Goal: Transaction & Acquisition: Purchase product/service

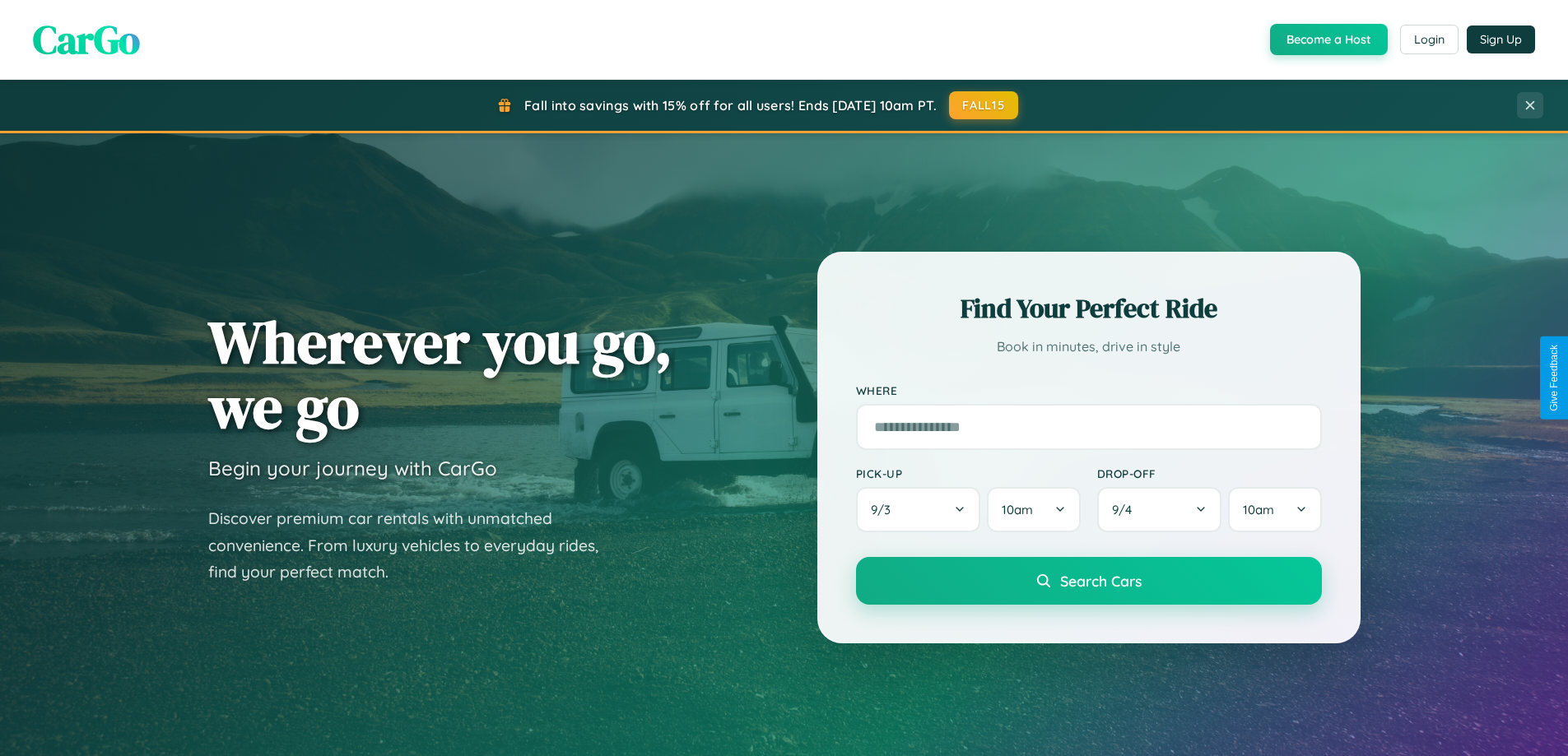
scroll to position [49, 0]
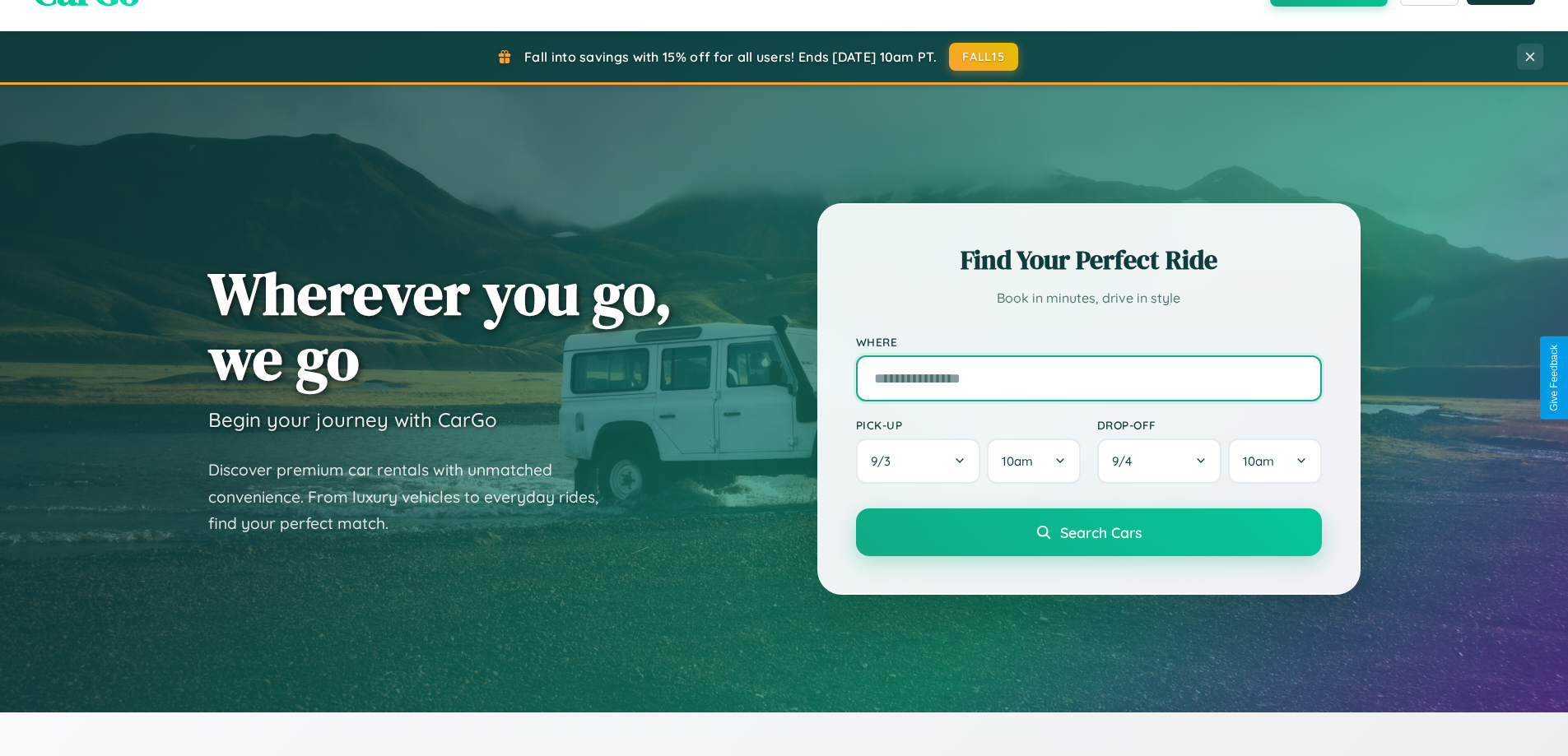
click at [1088, 377] on input "text" at bounding box center [1089, 378] width 466 height 46
type input "********"
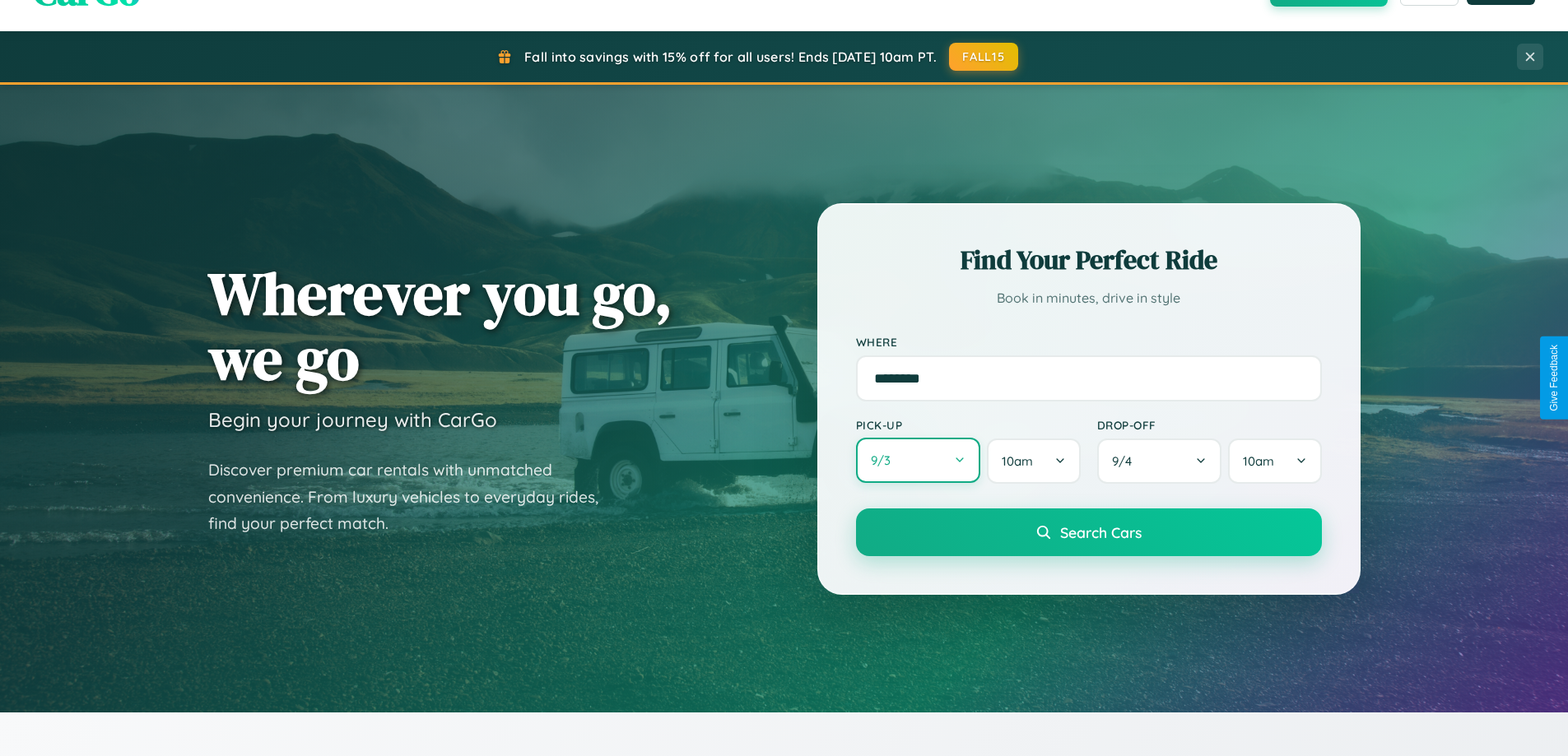
click at [917, 461] on button "9 / 3" at bounding box center [918, 460] width 125 height 45
select select "*"
select select "****"
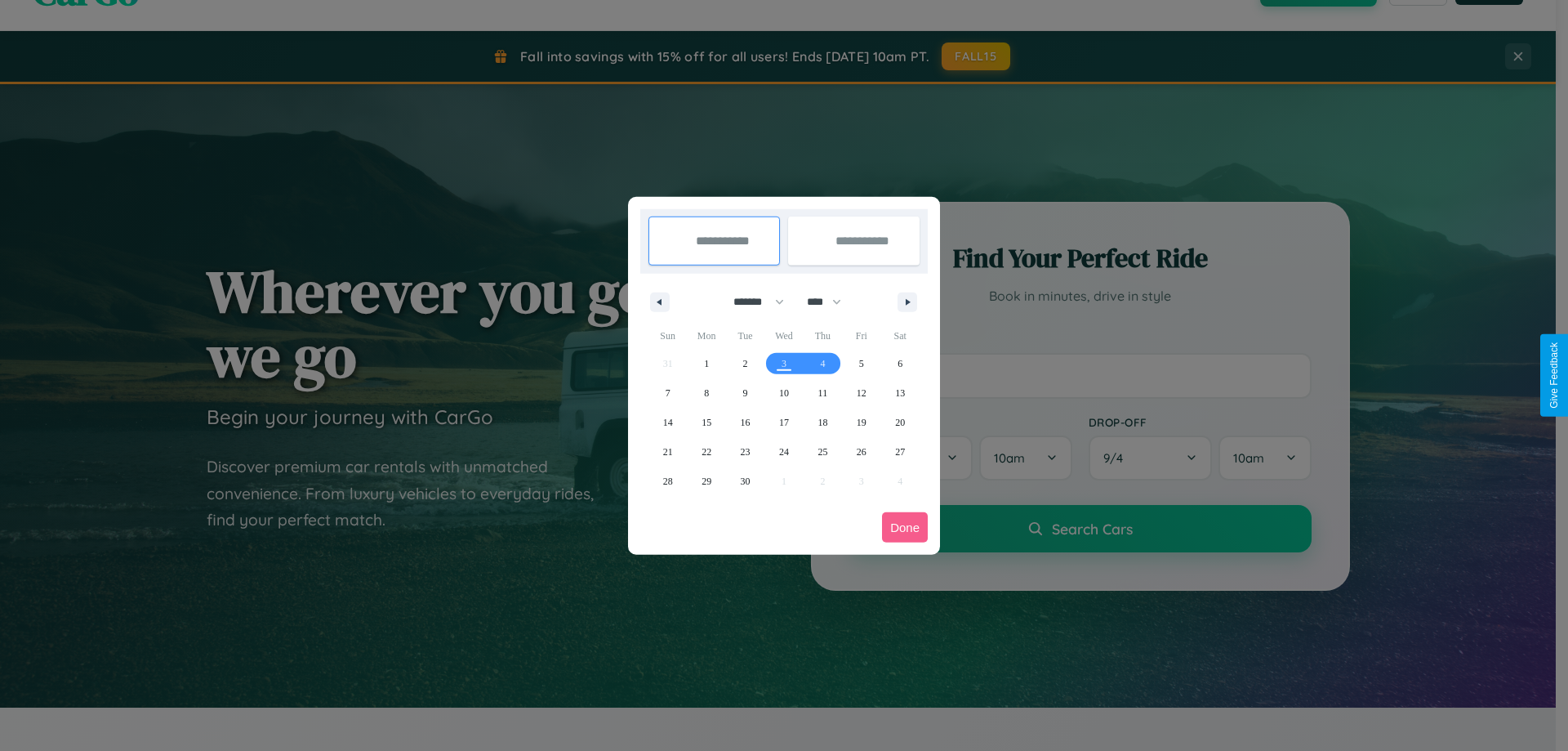
drag, startPoint x: 751, startPoint y: 301, endPoint x: 784, endPoint y: 328, distance: 42.6
click at [751, 301] on select "******* ******** ***** ***** *** **** **** ****** ********* ******* ******** **…" at bounding box center [755, 301] width 70 height 27
select select "*"
drag, startPoint x: 832, startPoint y: 301, endPoint x: 784, endPoint y: 328, distance: 55.1
click at [832, 301] on select "**** **** **** **** **** **** **** **** **** **** **** **** **** **** **** ****…" at bounding box center [823, 301] width 49 height 27
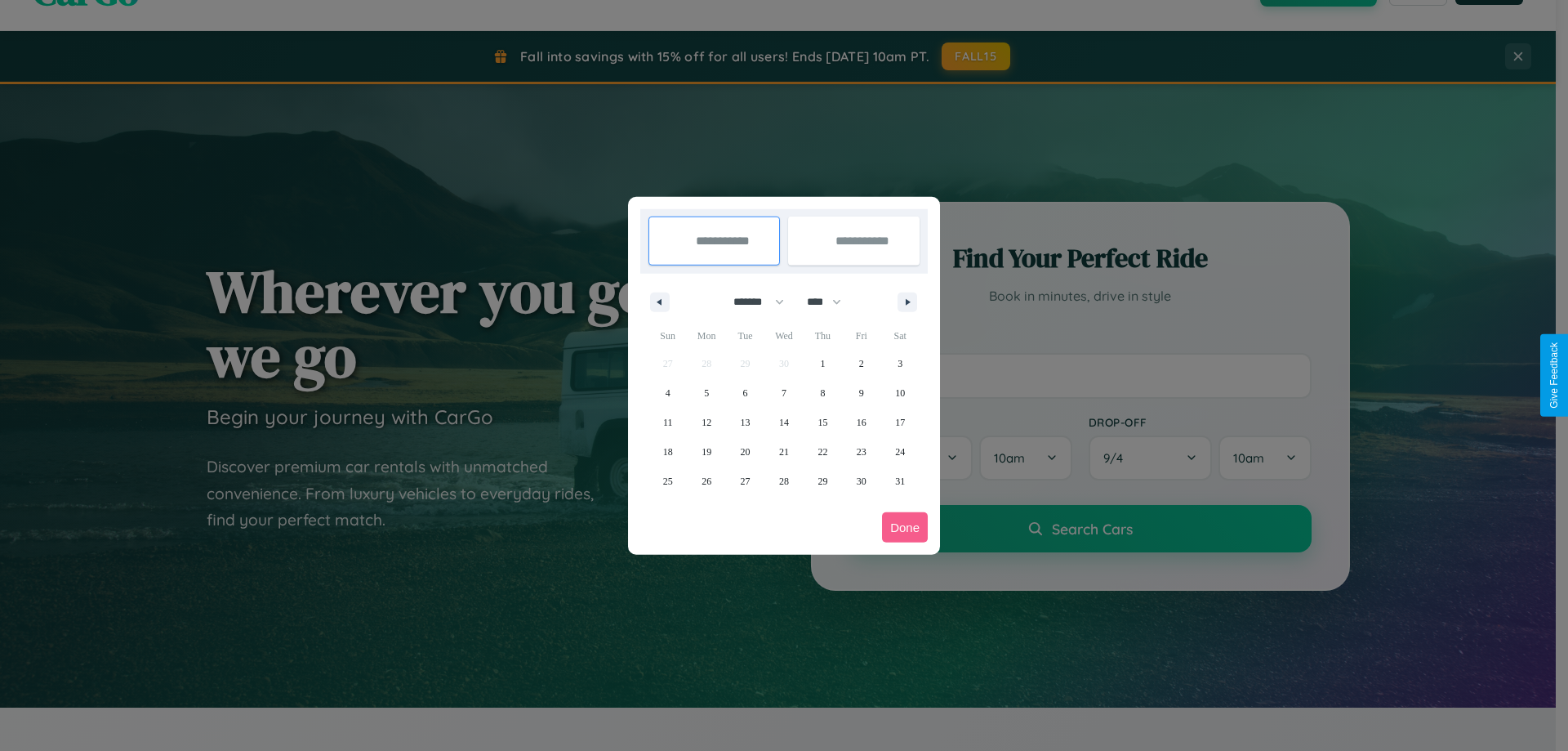
select select "****"
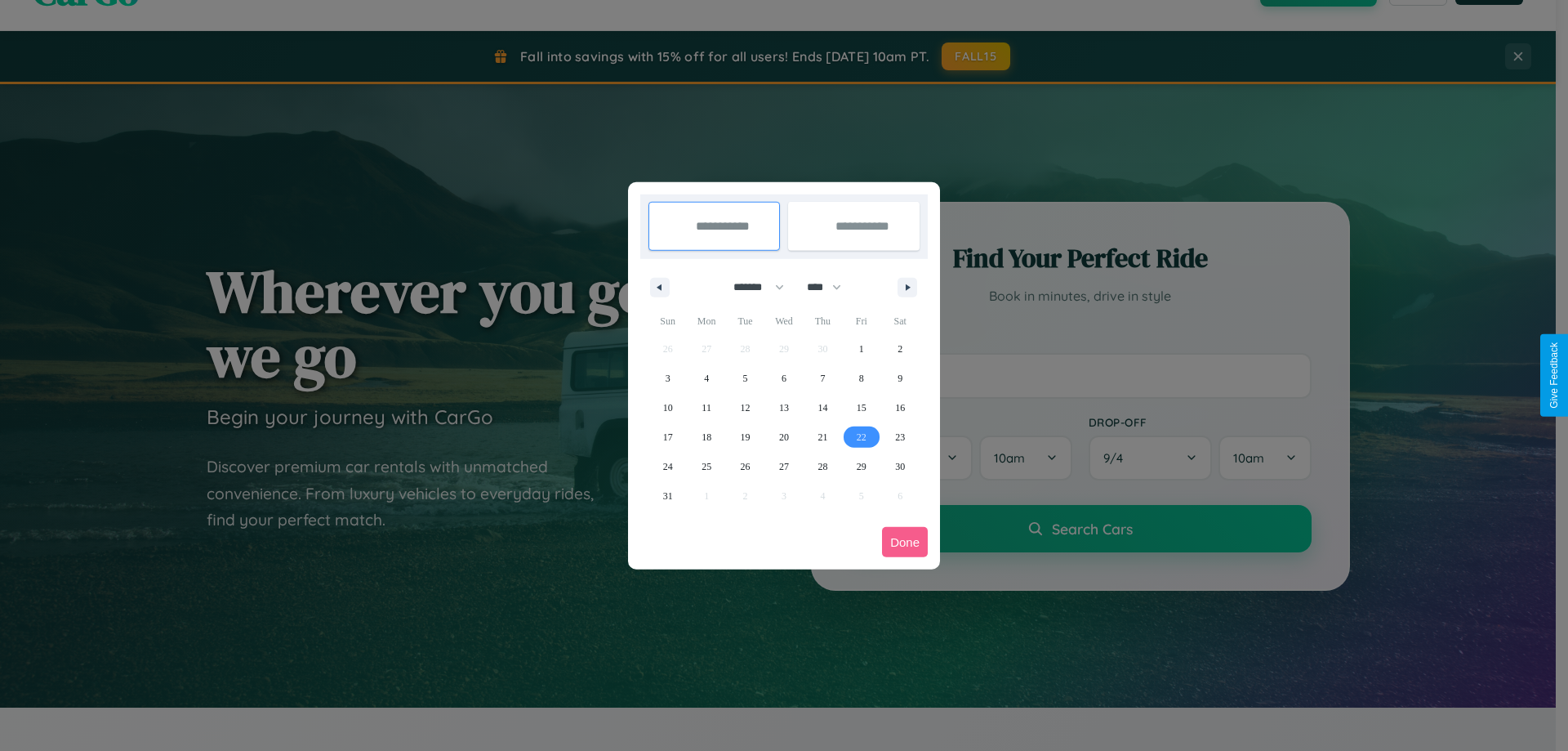
click at [861, 436] on span "22" at bounding box center [861, 436] width 10 height 29
type input "**********"
click at [744, 465] on span "26" at bounding box center [745, 466] width 10 height 29
type input "**********"
click at [905, 542] on button "Done" at bounding box center [905, 542] width 46 height 30
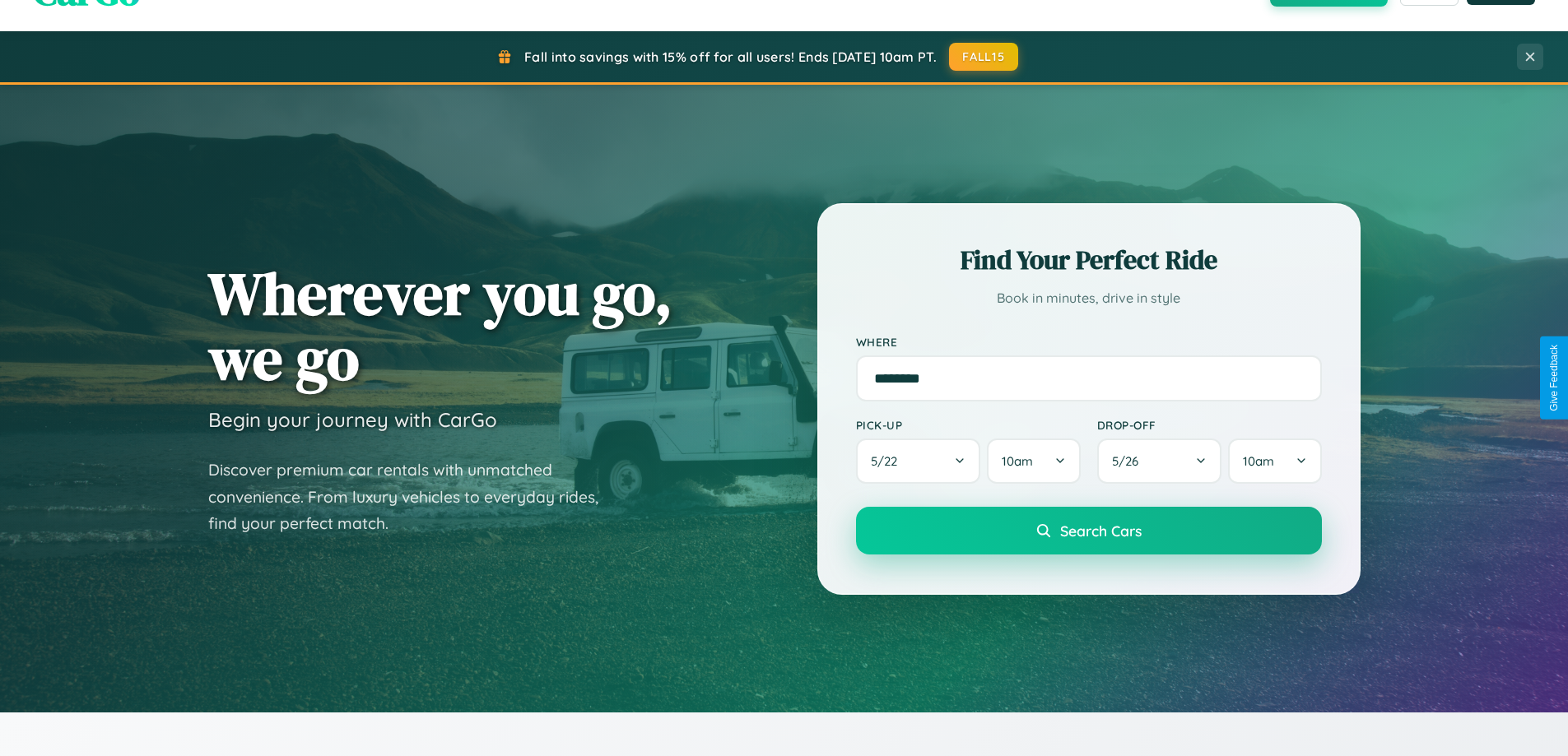
click at [1088, 531] on span "Search Cars" at bounding box center [1101, 531] width 82 height 18
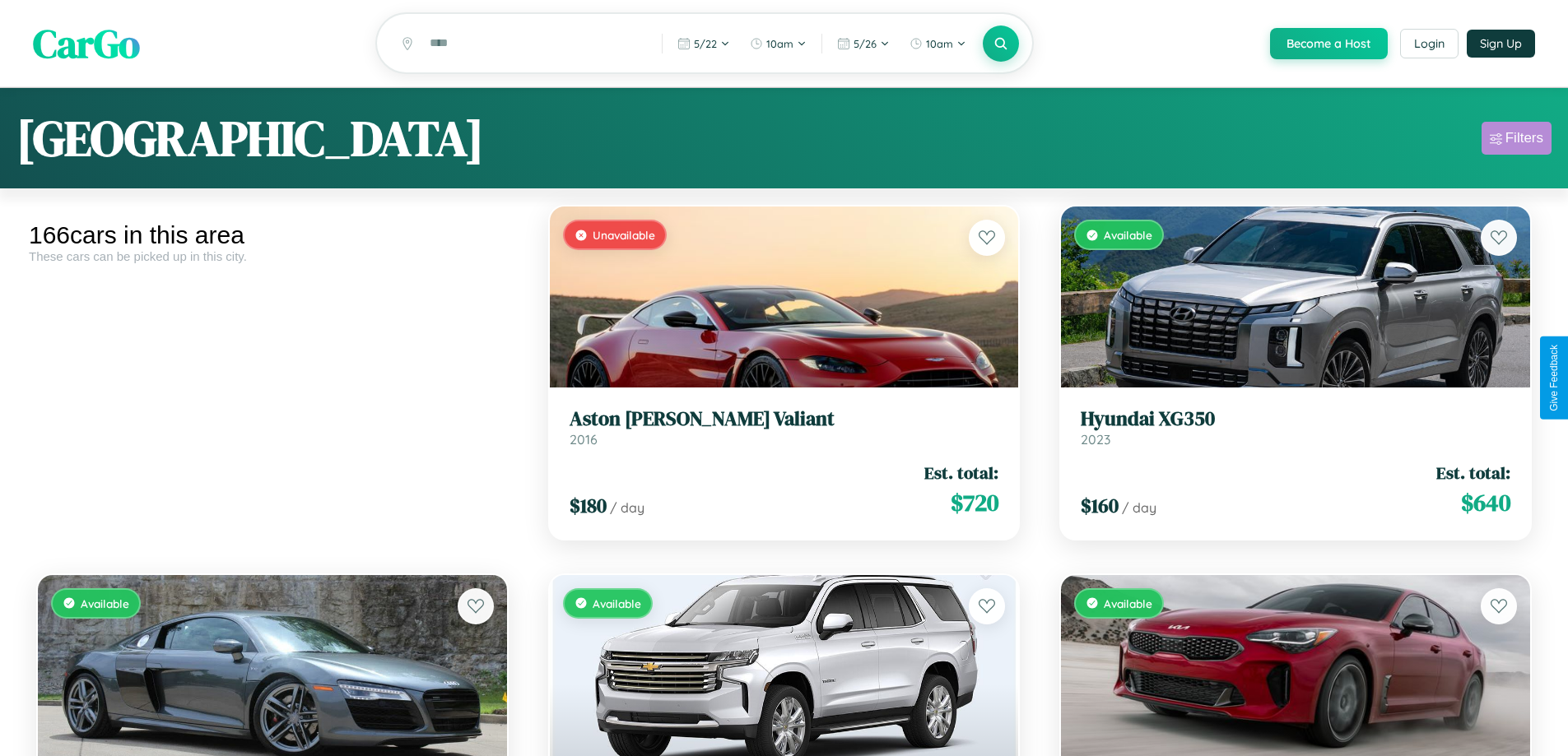
click at [1516, 140] on div "Filters" at bounding box center [1524, 138] width 38 height 17
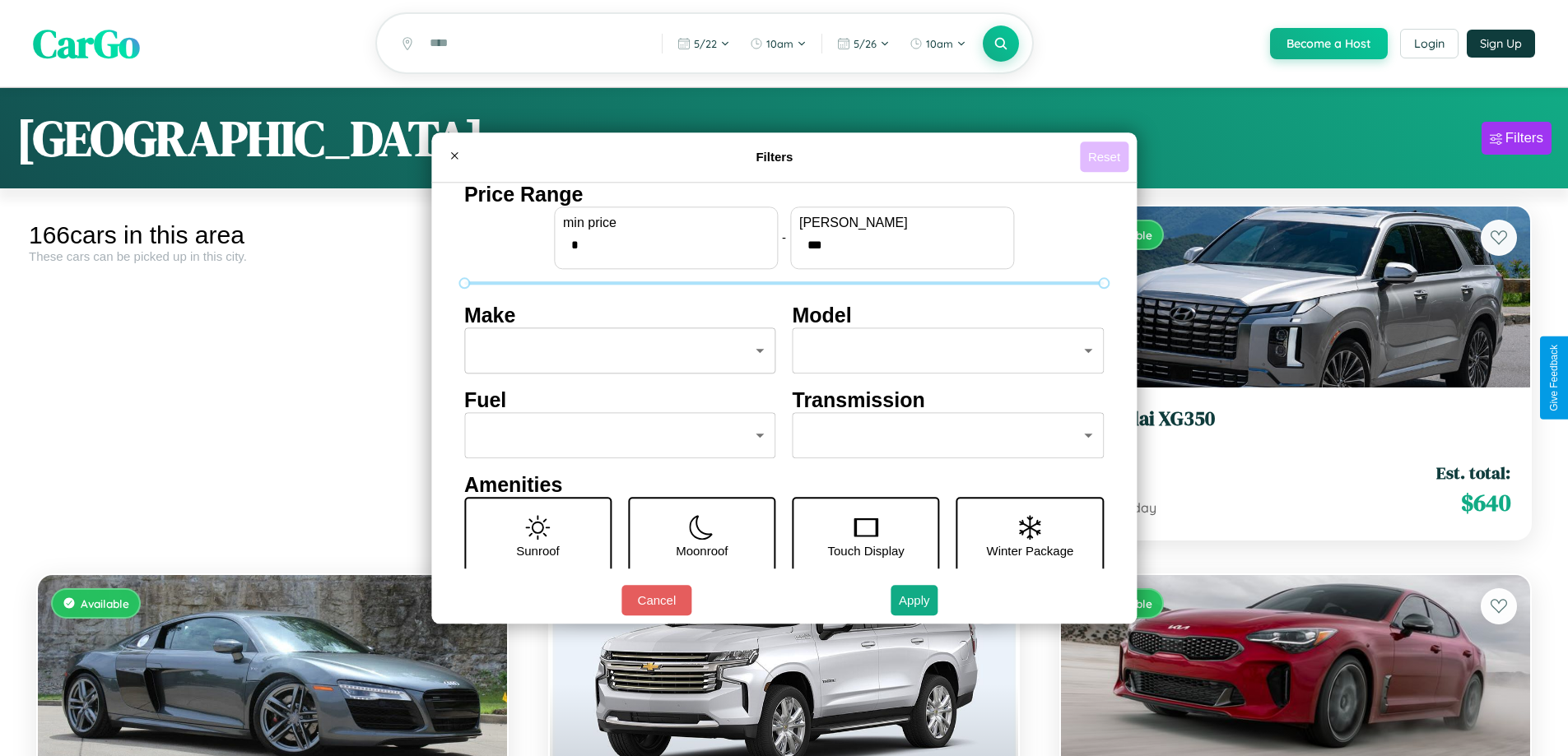
click at [1106, 156] on button "Reset" at bounding box center [1104, 156] width 49 height 30
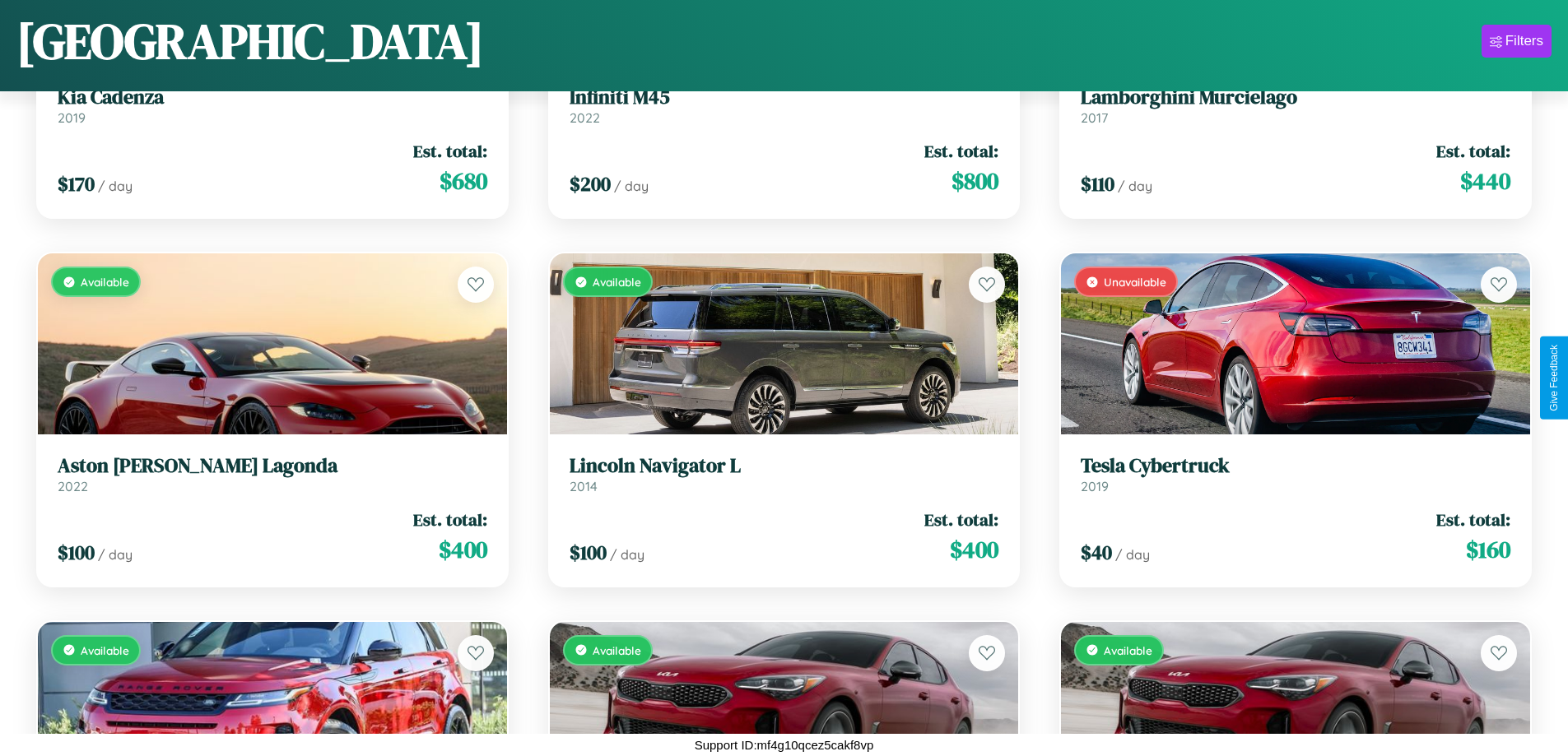
scroll to position [3914, 0]
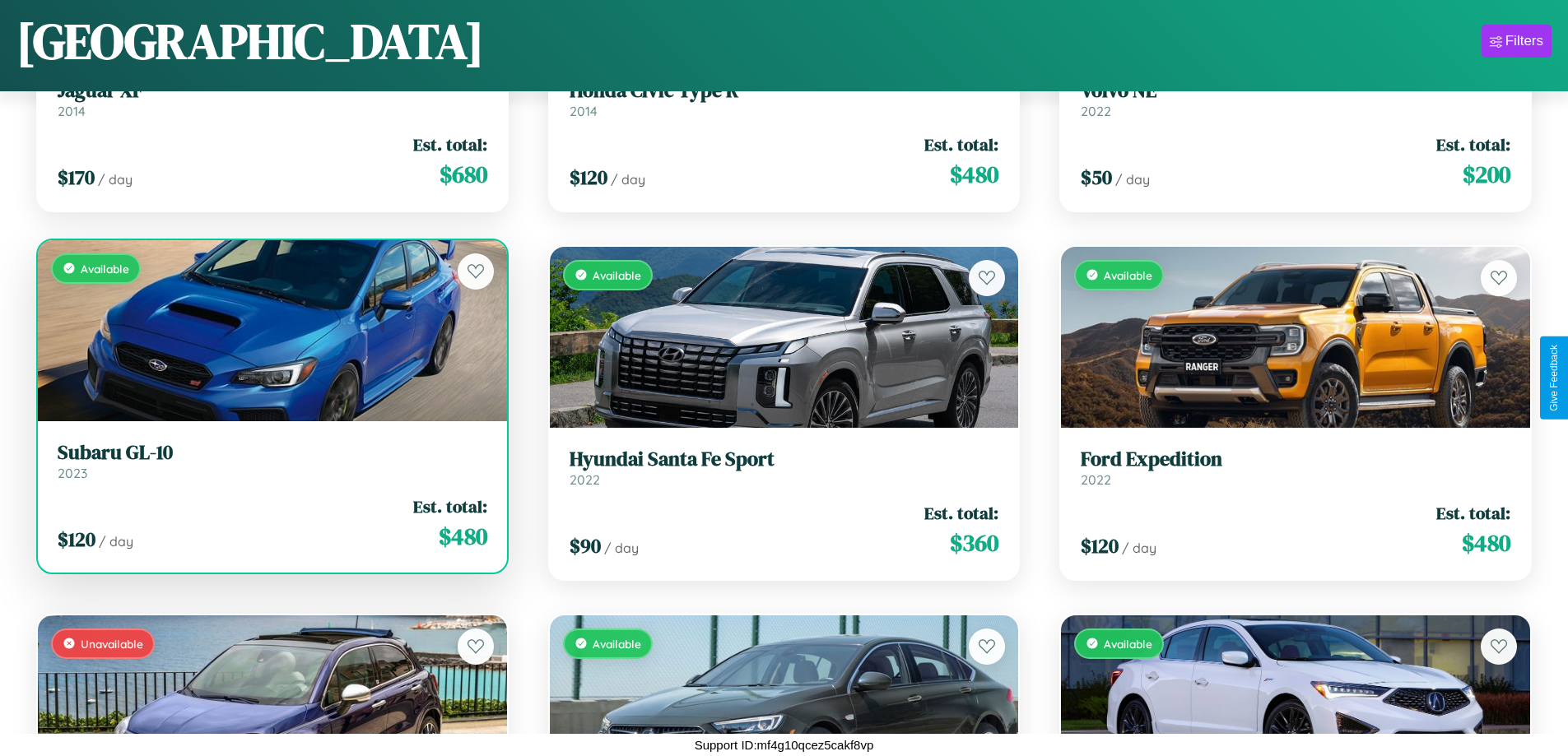
click at [270, 331] on div "Available" at bounding box center [273, 331] width 469 height 181
click at [270, 330] on div "Available" at bounding box center [273, 331] width 469 height 181
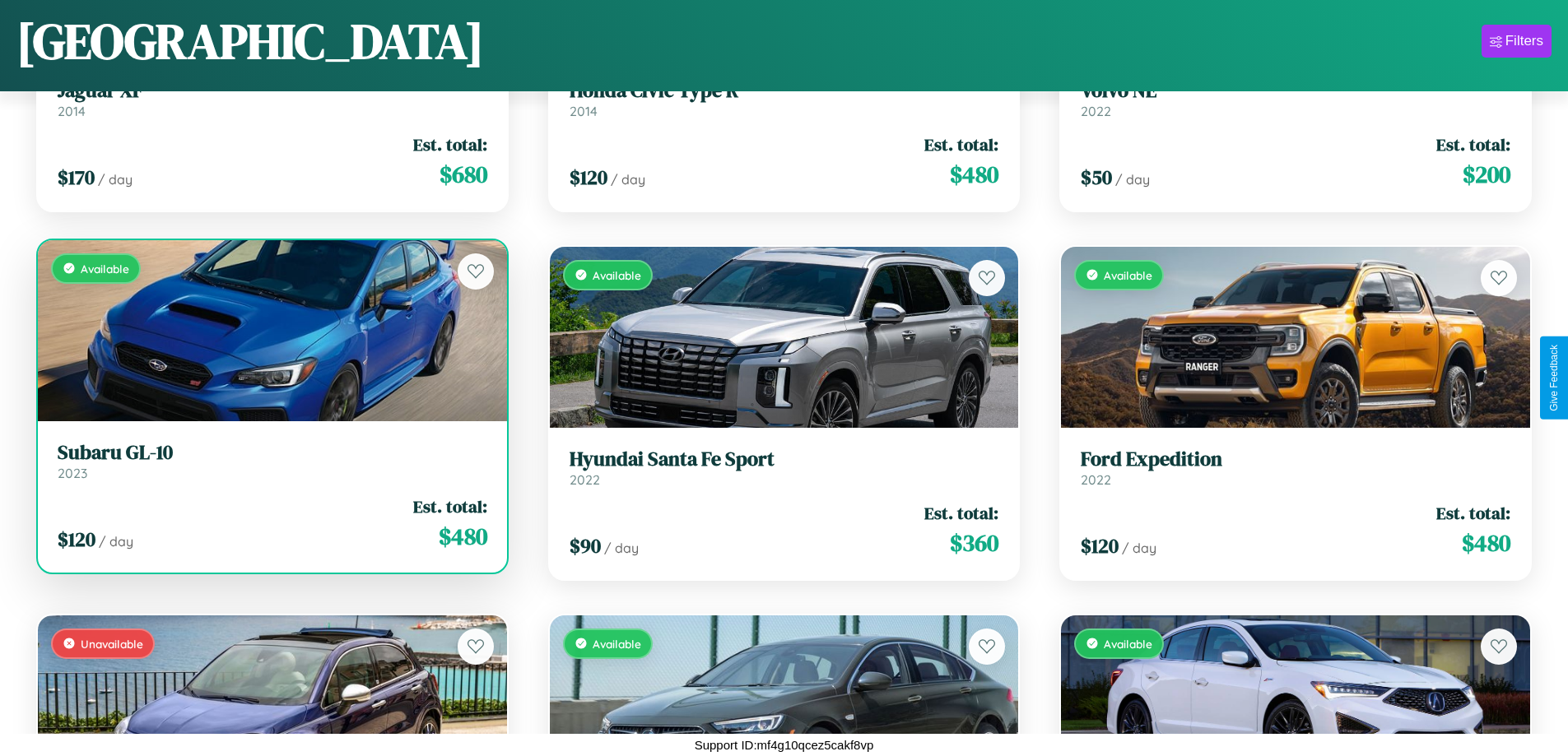
click at [270, 330] on div "Available" at bounding box center [273, 331] width 469 height 181
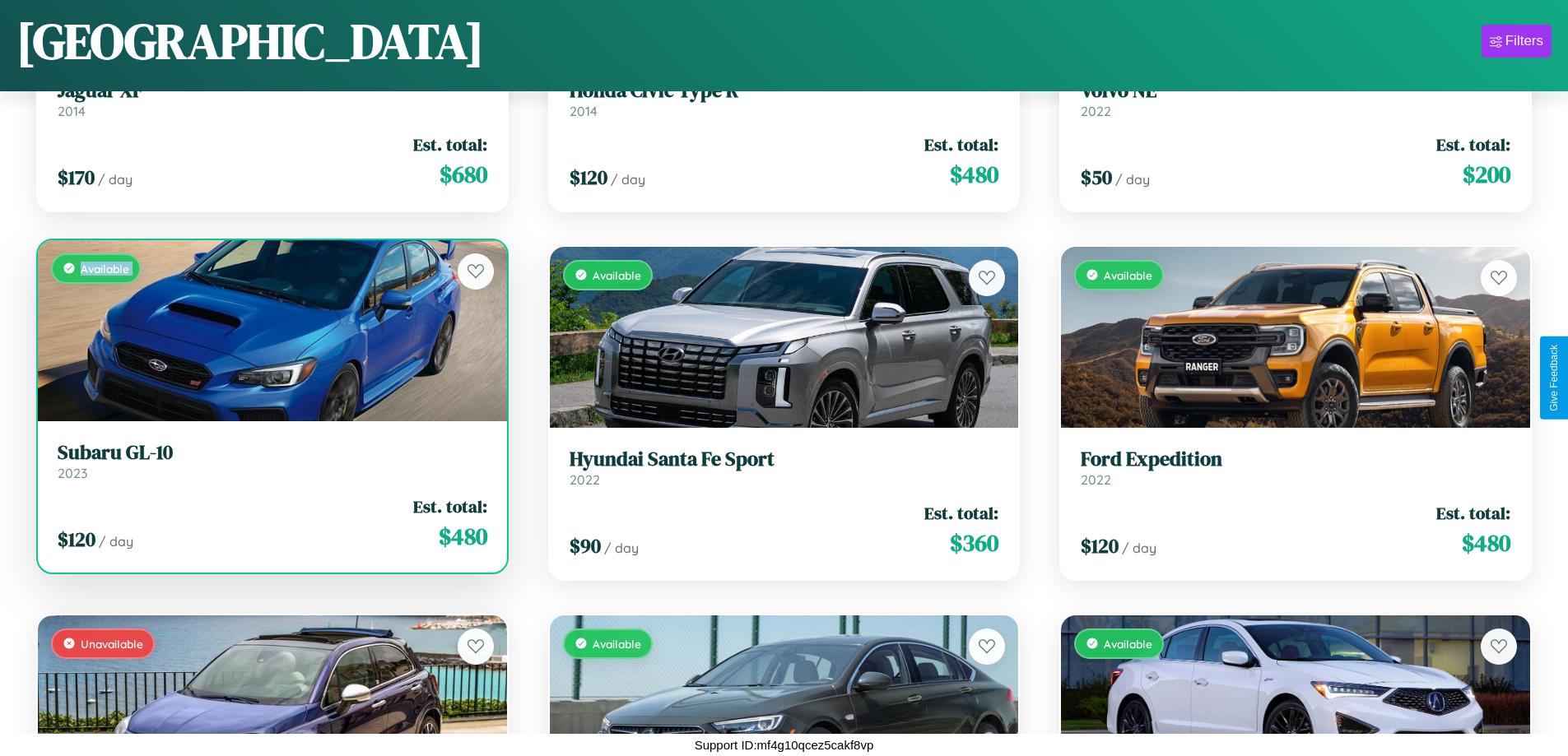
click at [270, 330] on div "Available" at bounding box center [273, 331] width 469 height 181
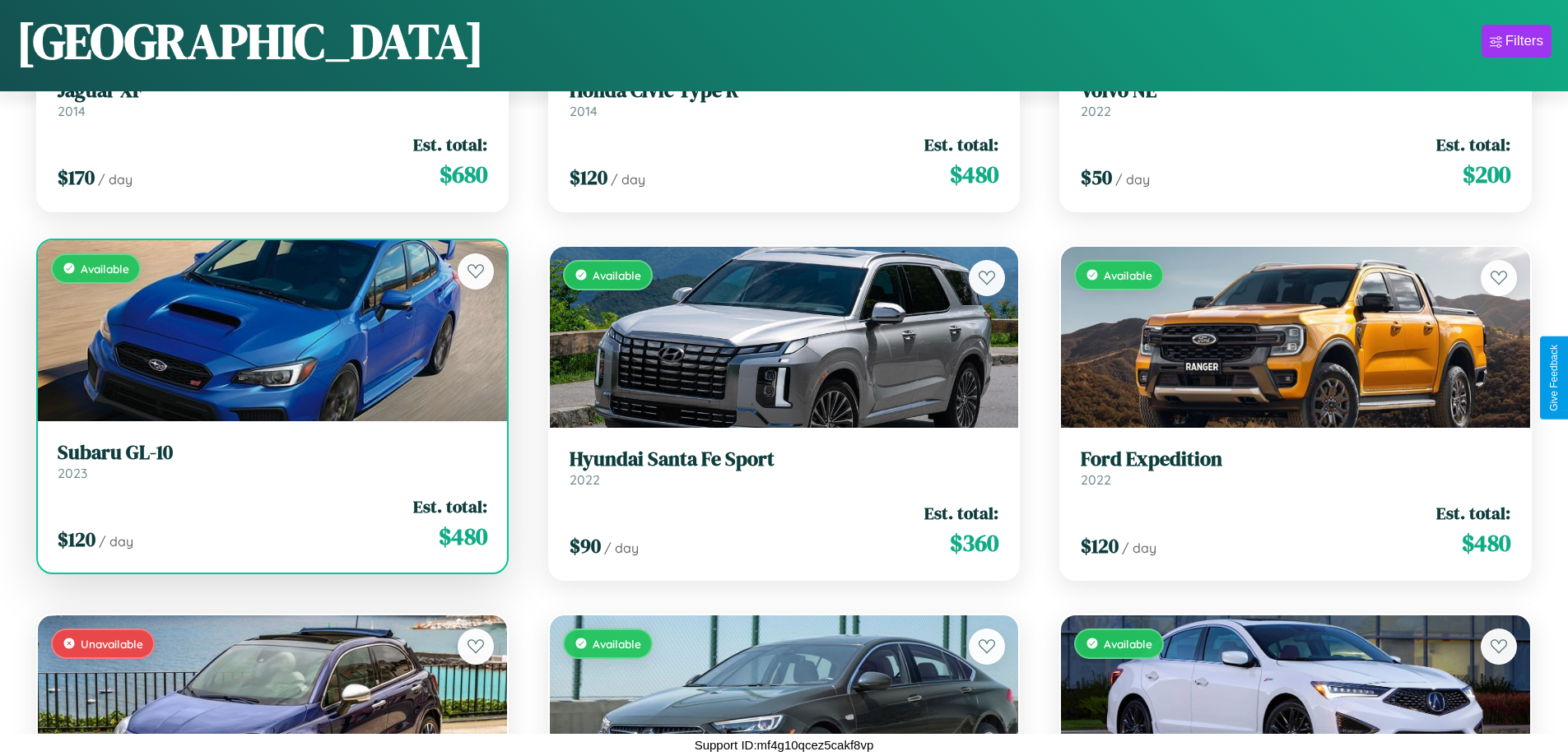
click at [270, 330] on div "Available" at bounding box center [273, 331] width 469 height 181
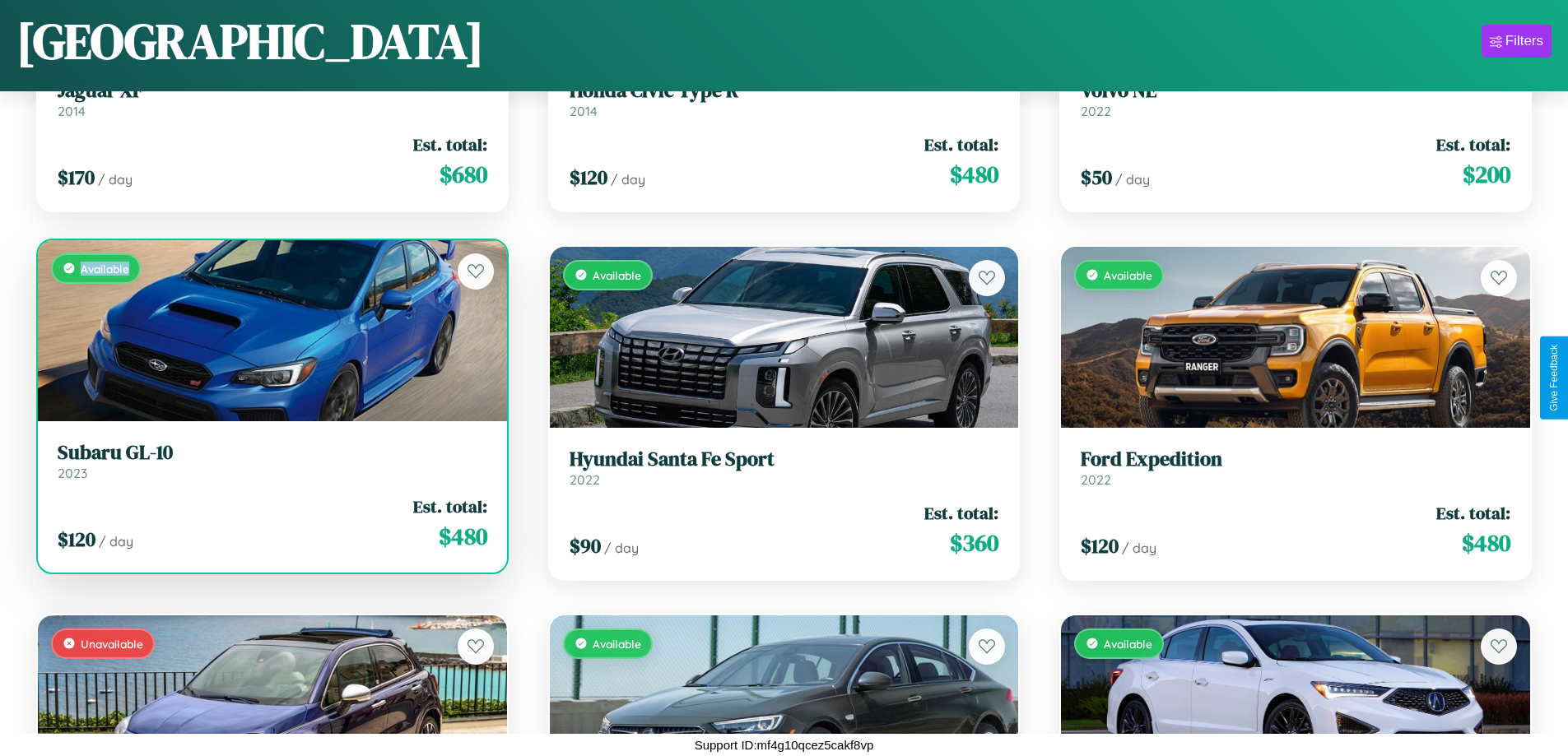
click at [270, 330] on div "Available" at bounding box center [273, 331] width 469 height 181
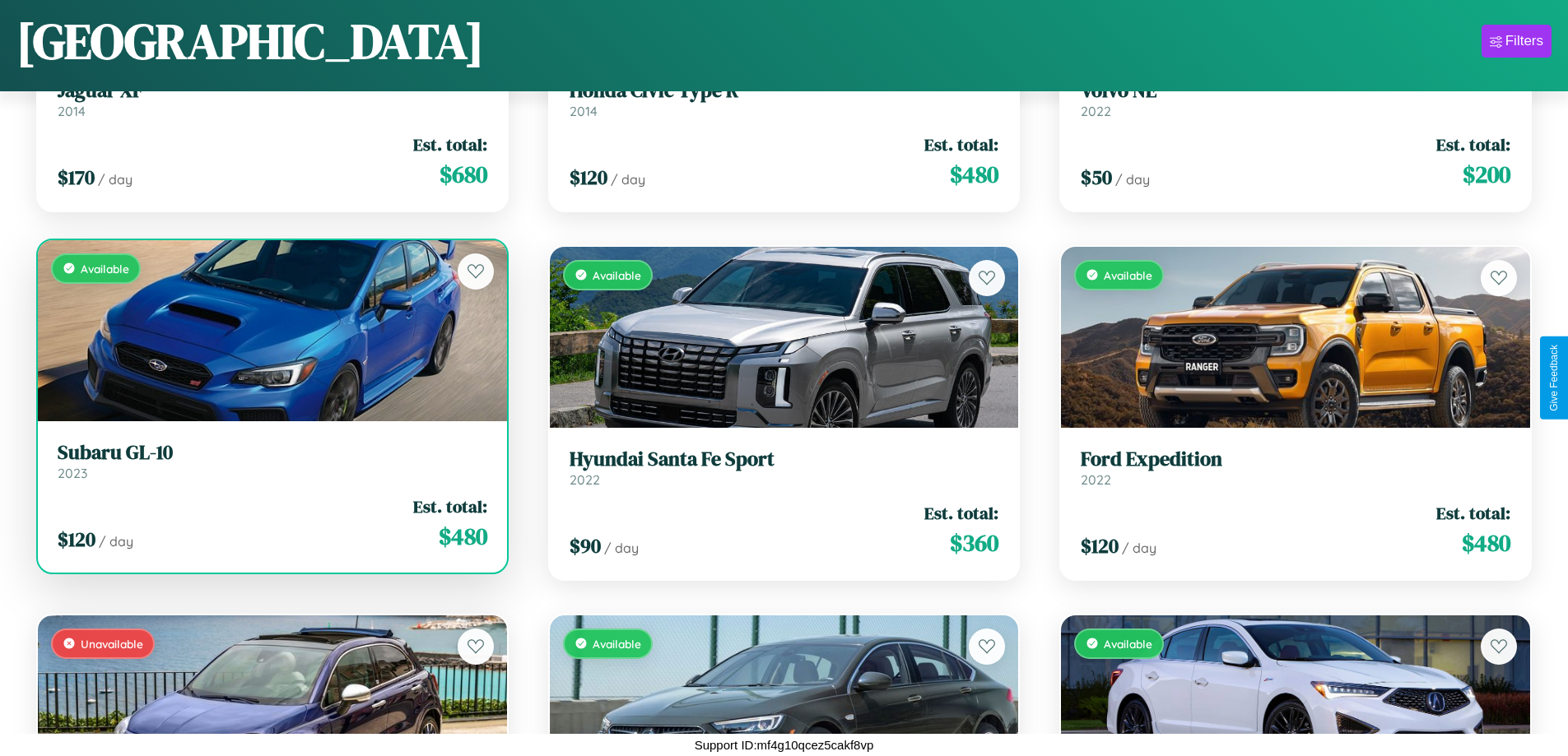
click at [270, 461] on h3 "Subaru GL-10" at bounding box center [273, 453] width 430 height 24
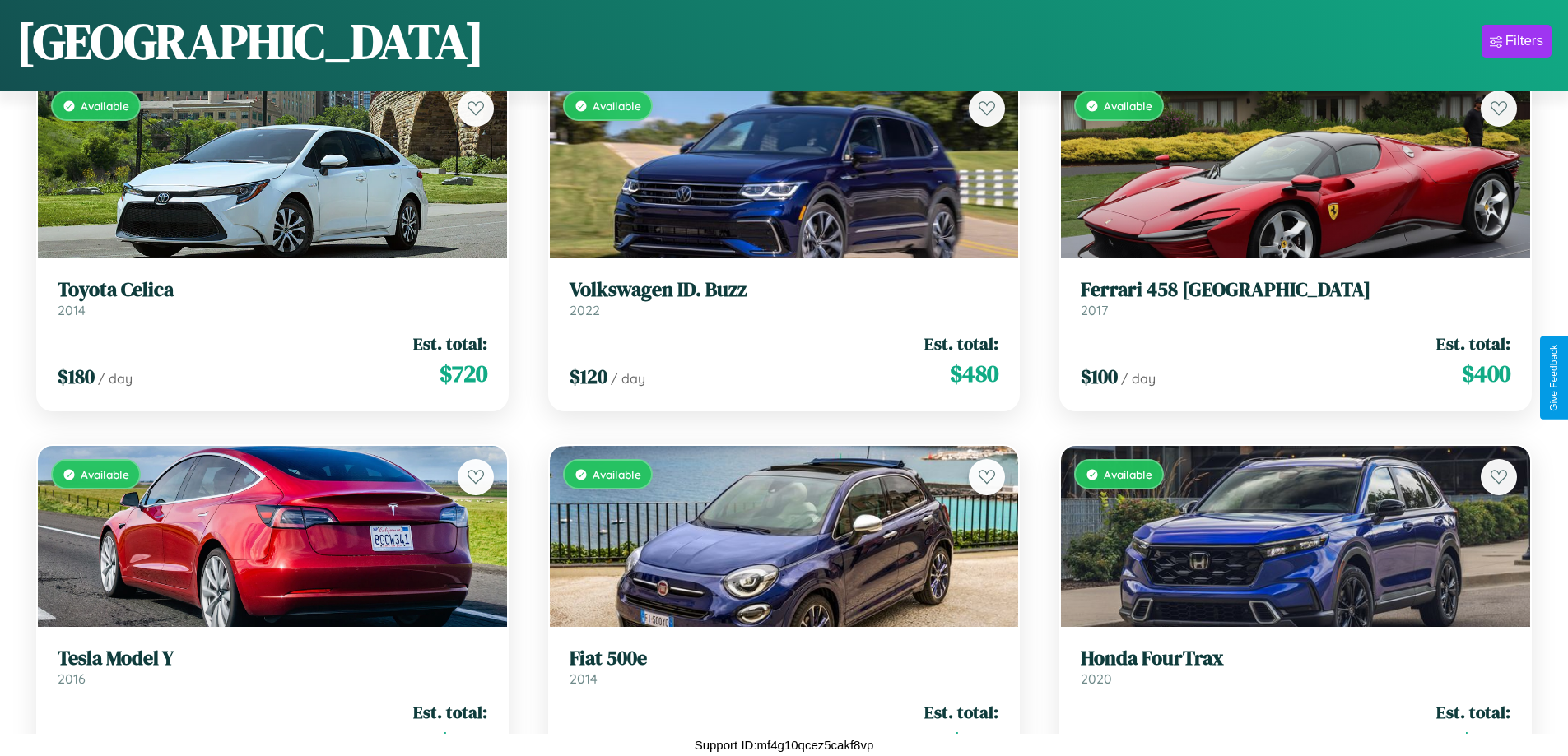
scroll to position [8334, 0]
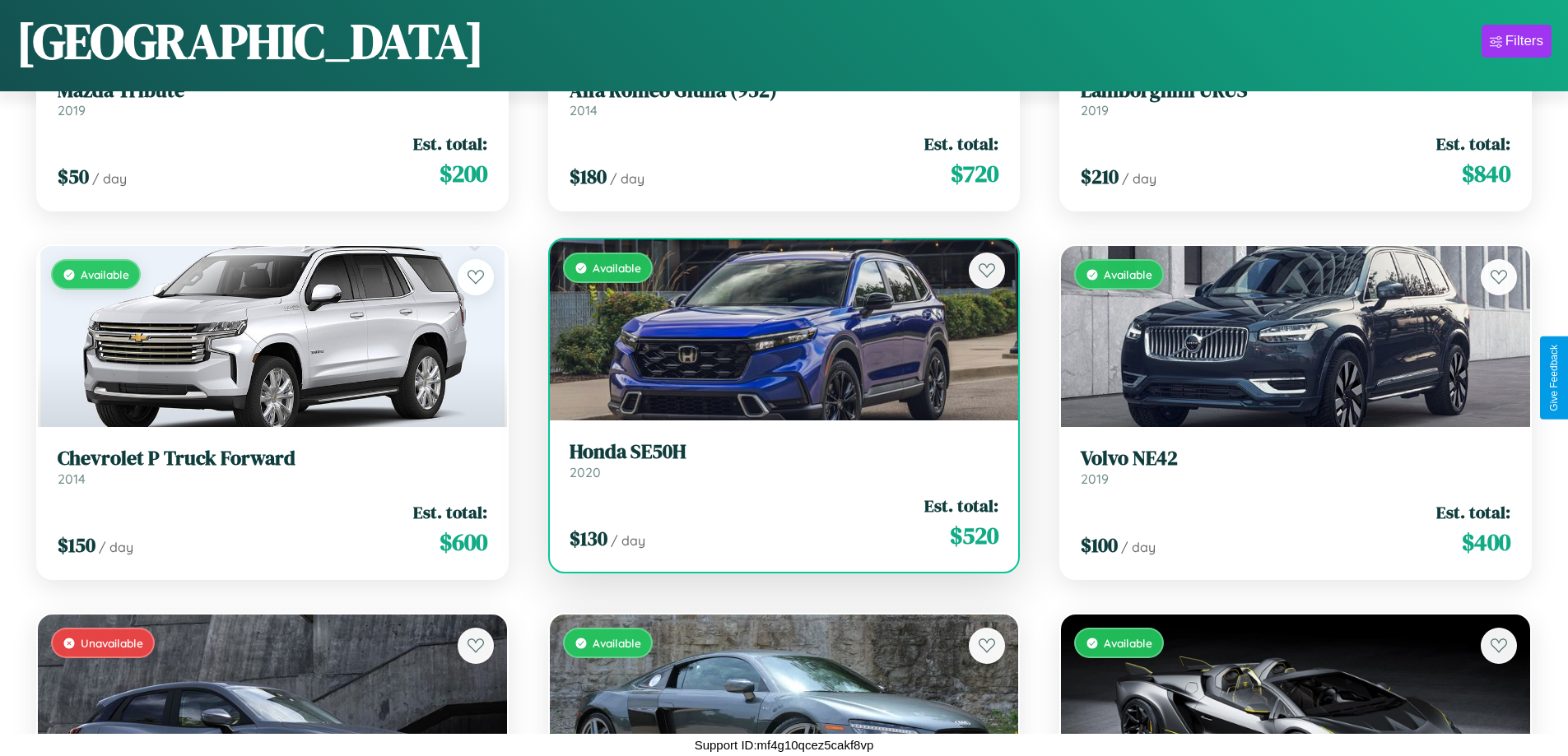
click at [777, 523] on div "$ 130 / day Est. total: $ 520" at bounding box center [784, 523] width 430 height 59
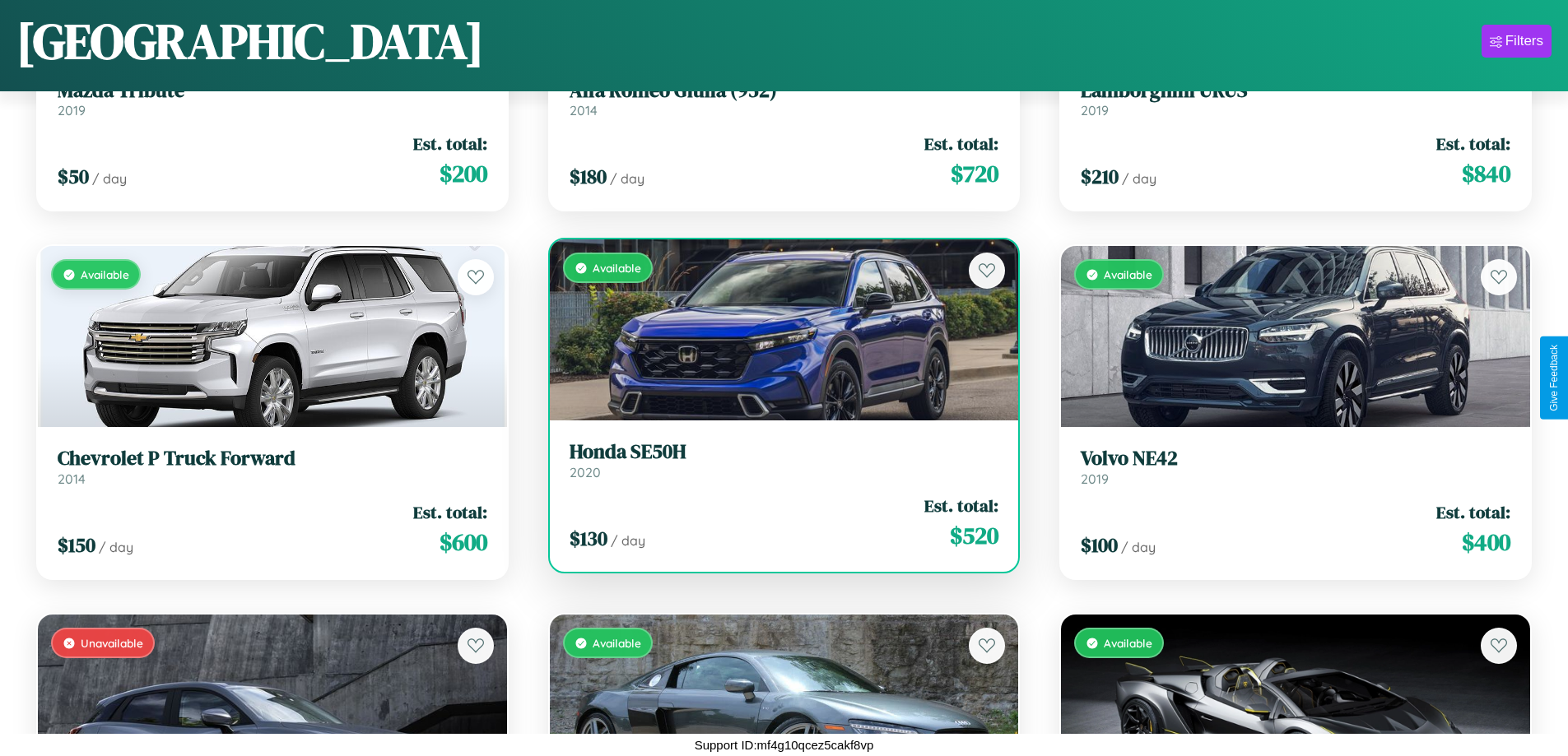
click at [777, 523] on div "$ 130 / day Est. total: $ 520" at bounding box center [784, 523] width 430 height 59
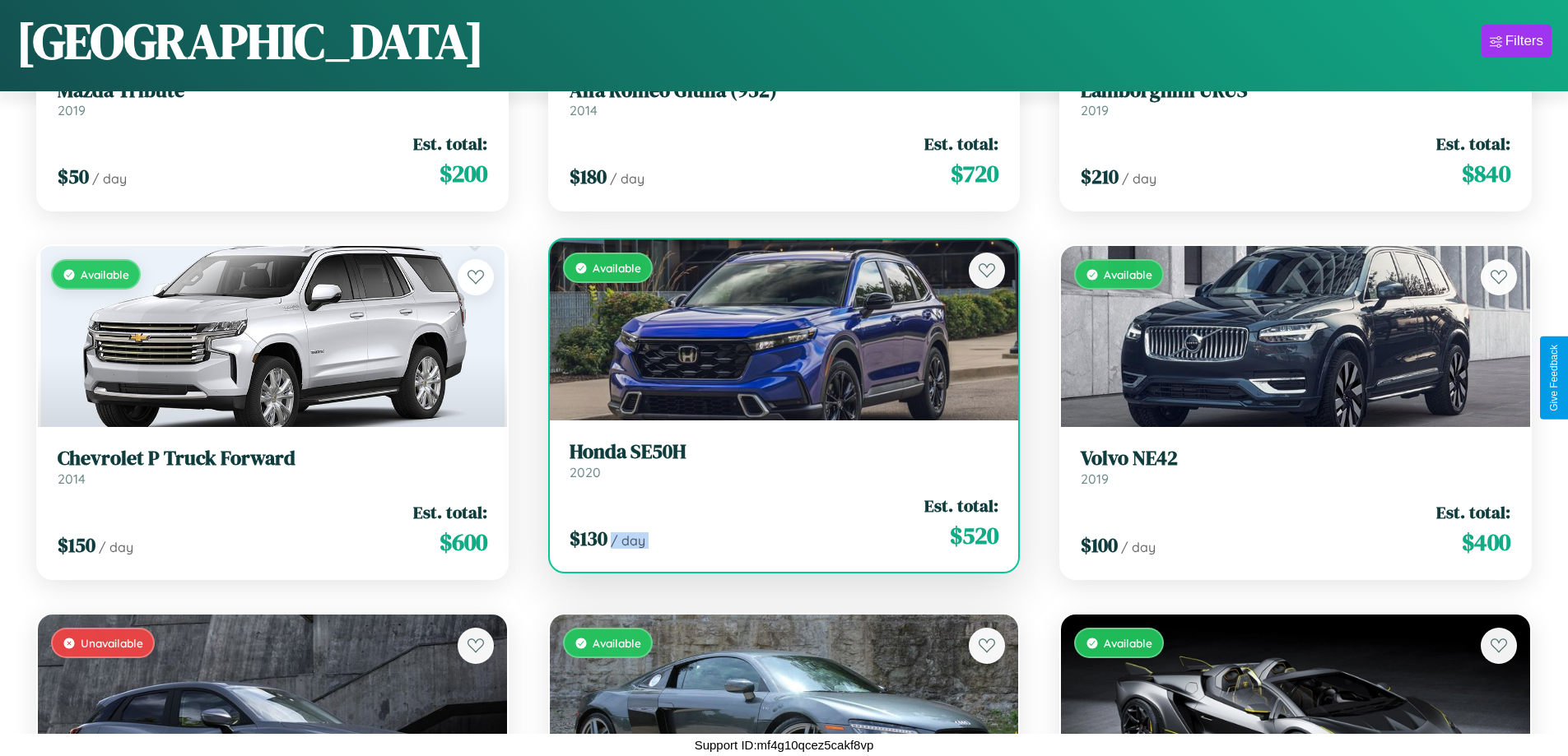
click at [777, 523] on div "$ 130 / day Est. total: $ 520" at bounding box center [784, 523] width 430 height 59
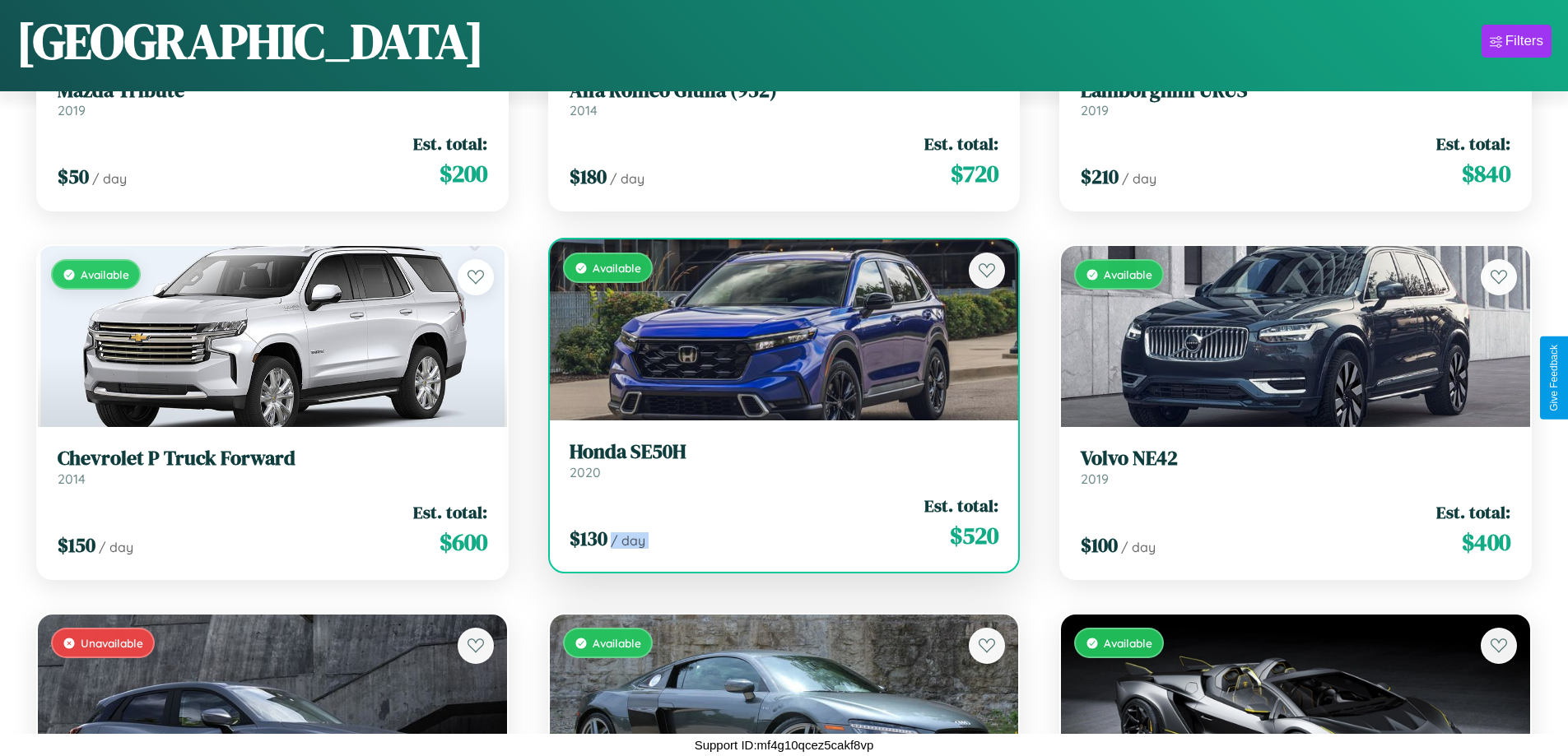
click at [777, 523] on div "$ 130 / day Est. total: $ 520" at bounding box center [784, 523] width 430 height 59
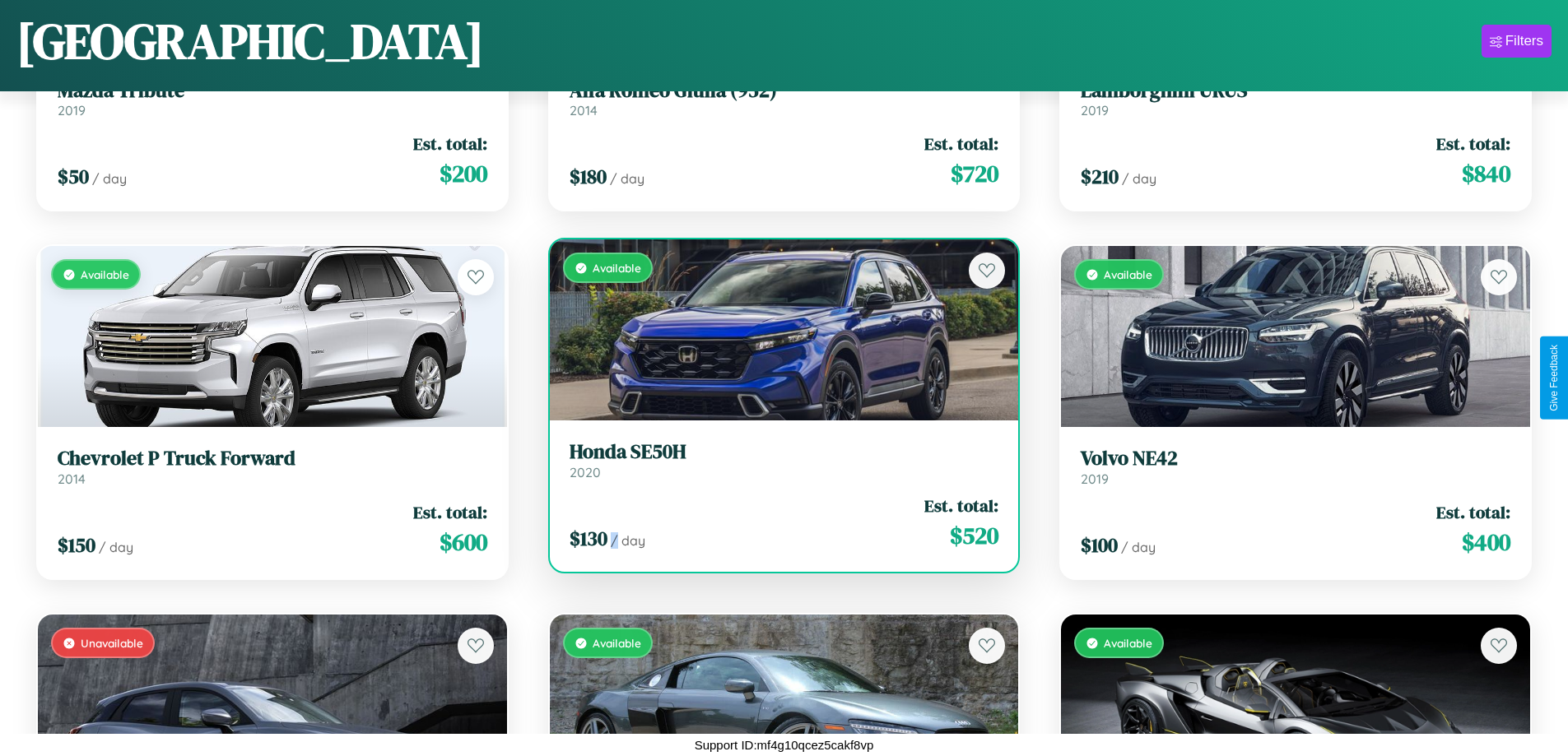
click at [777, 523] on div "$ 130 / day Est. total: $ 520" at bounding box center [784, 523] width 430 height 59
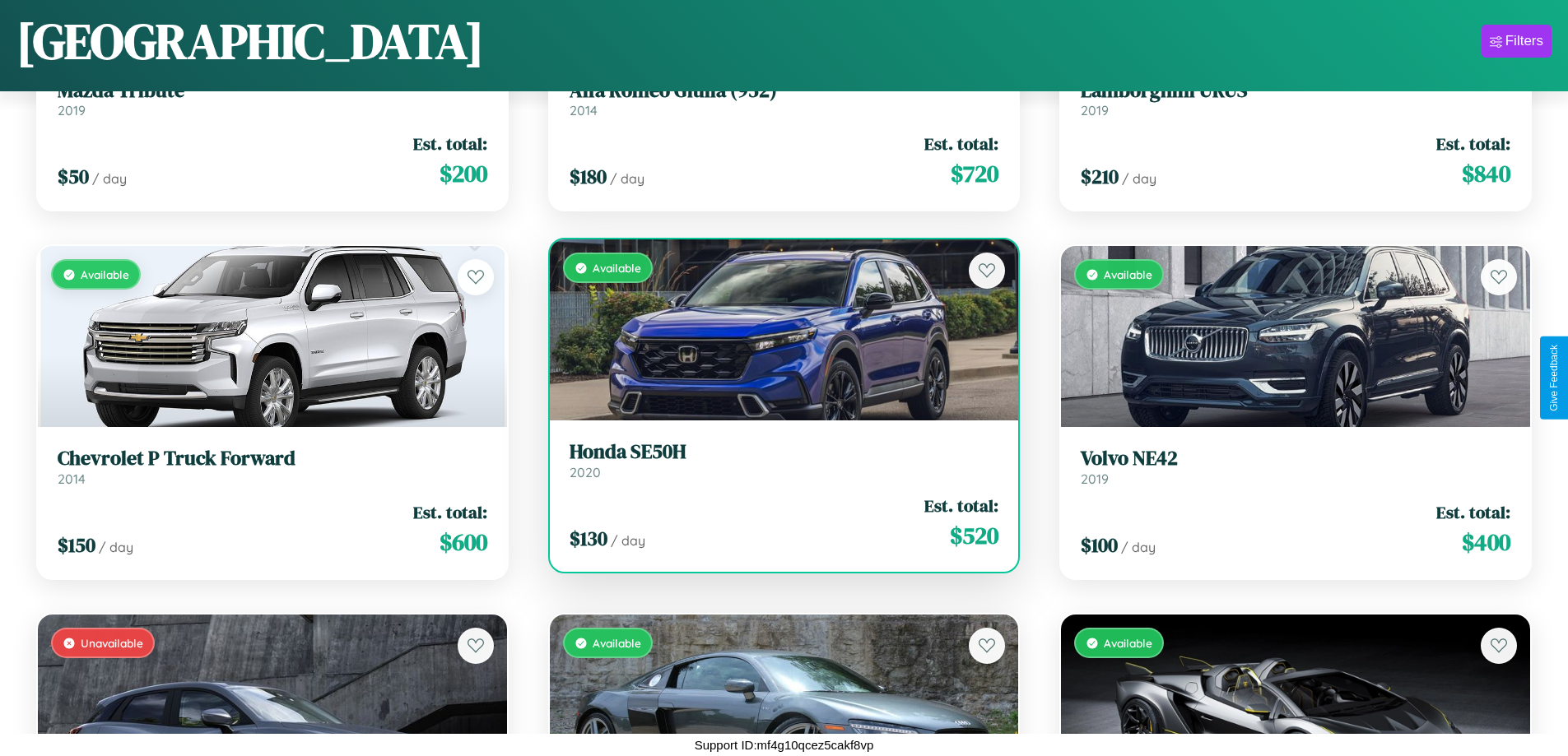
click at [777, 460] on h3 "Honda SE50H" at bounding box center [784, 452] width 430 height 24
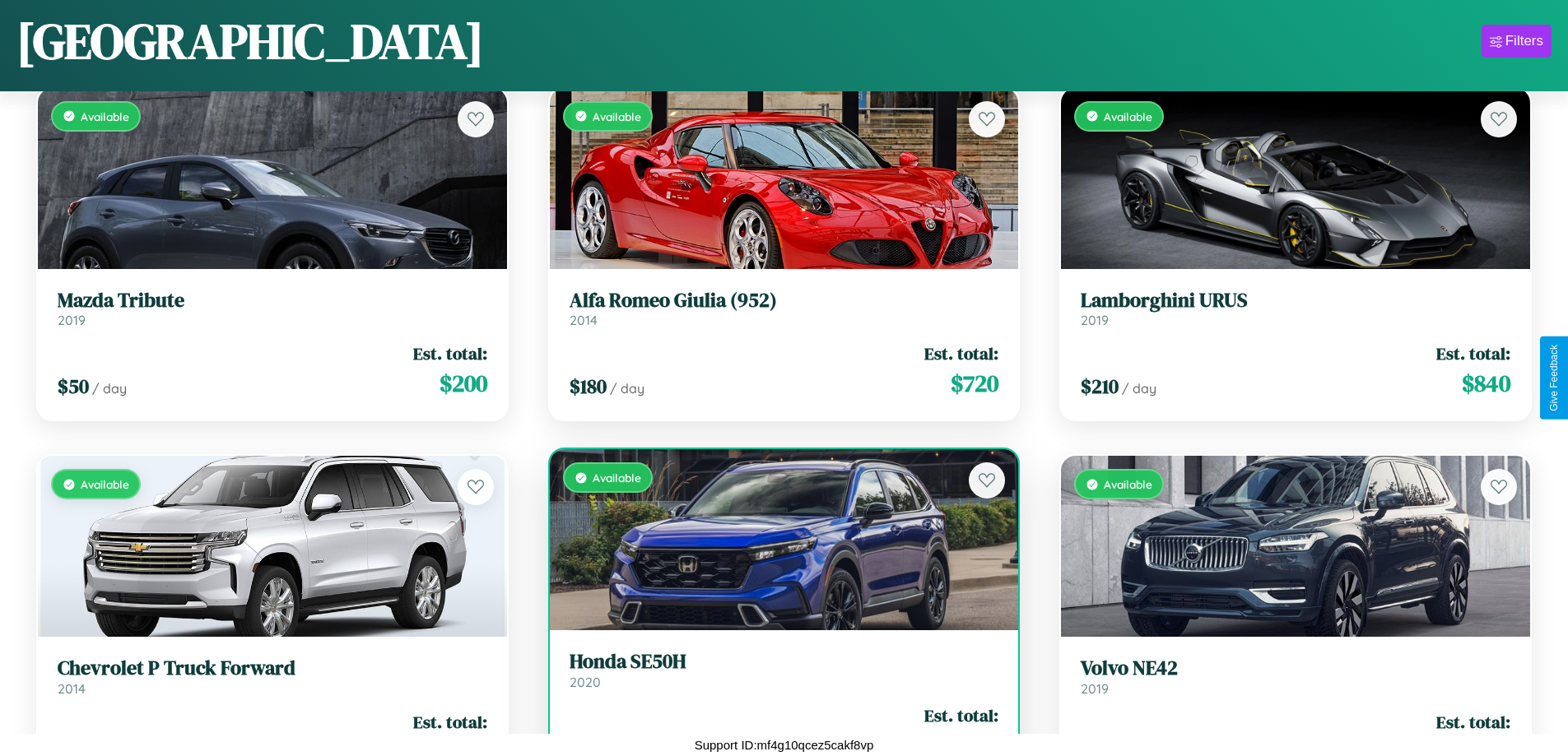
scroll to position [6860, 0]
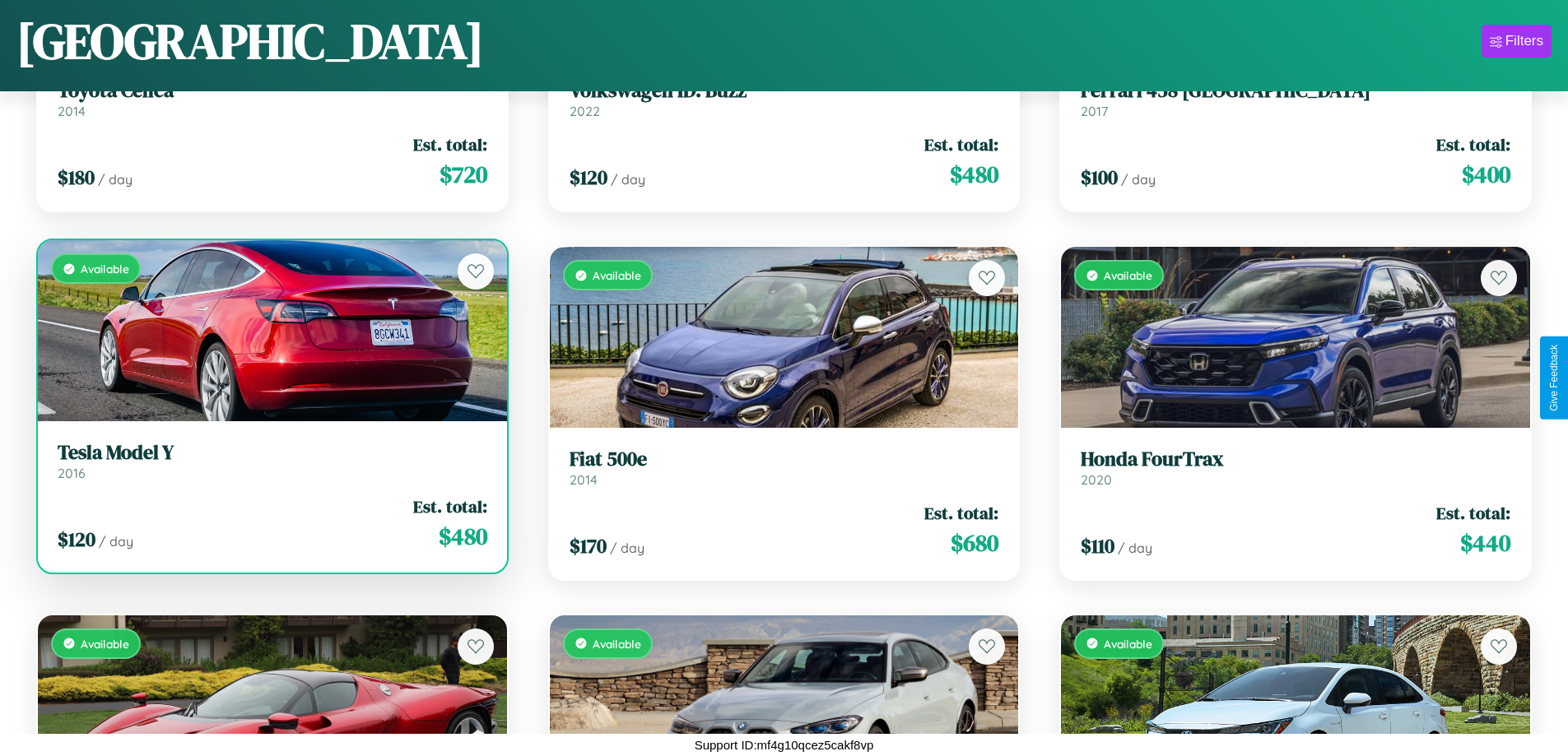
click at [270, 461] on h3 "Tesla Model Y" at bounding box center [273, 453] width 430 height 24
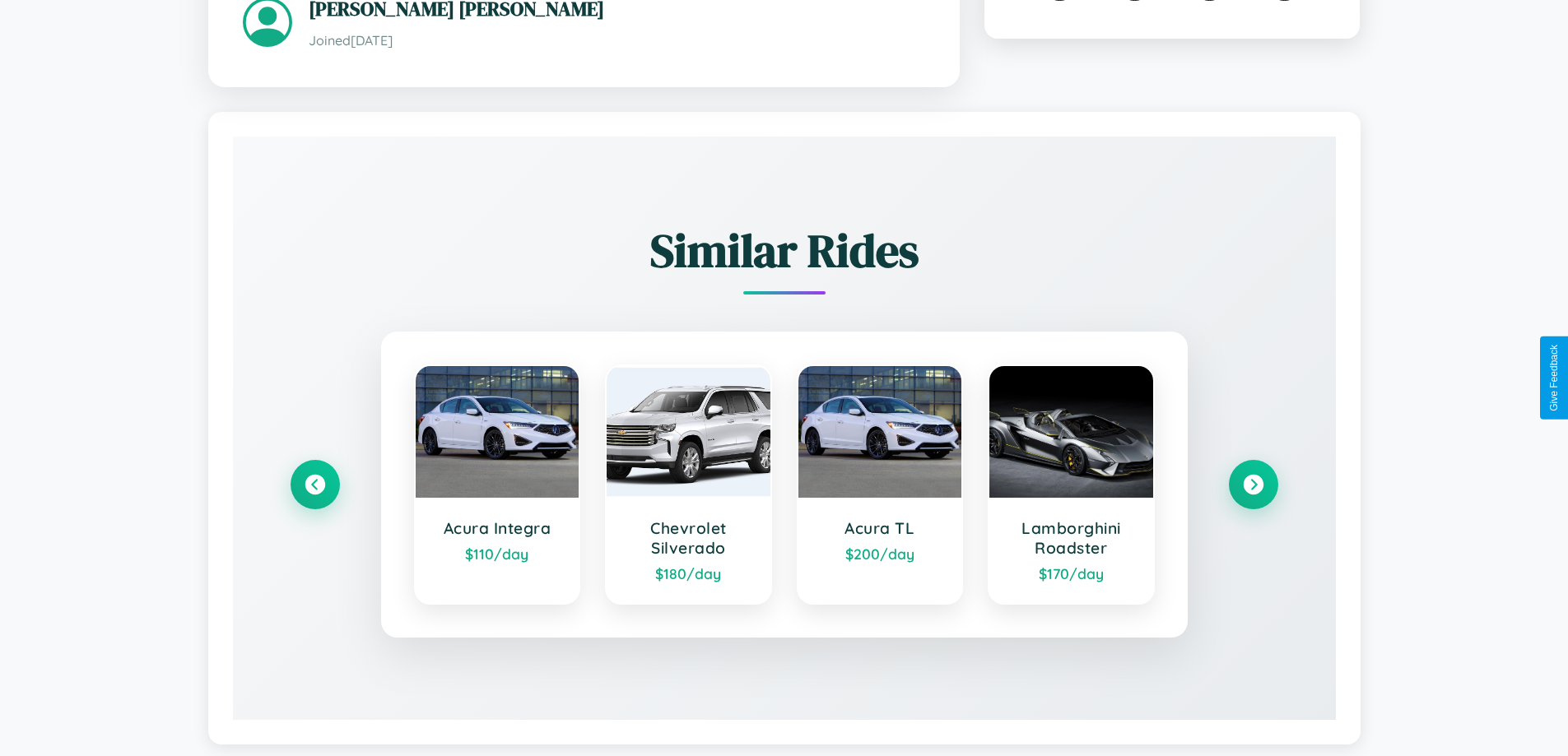
scroll to position [964, 0]
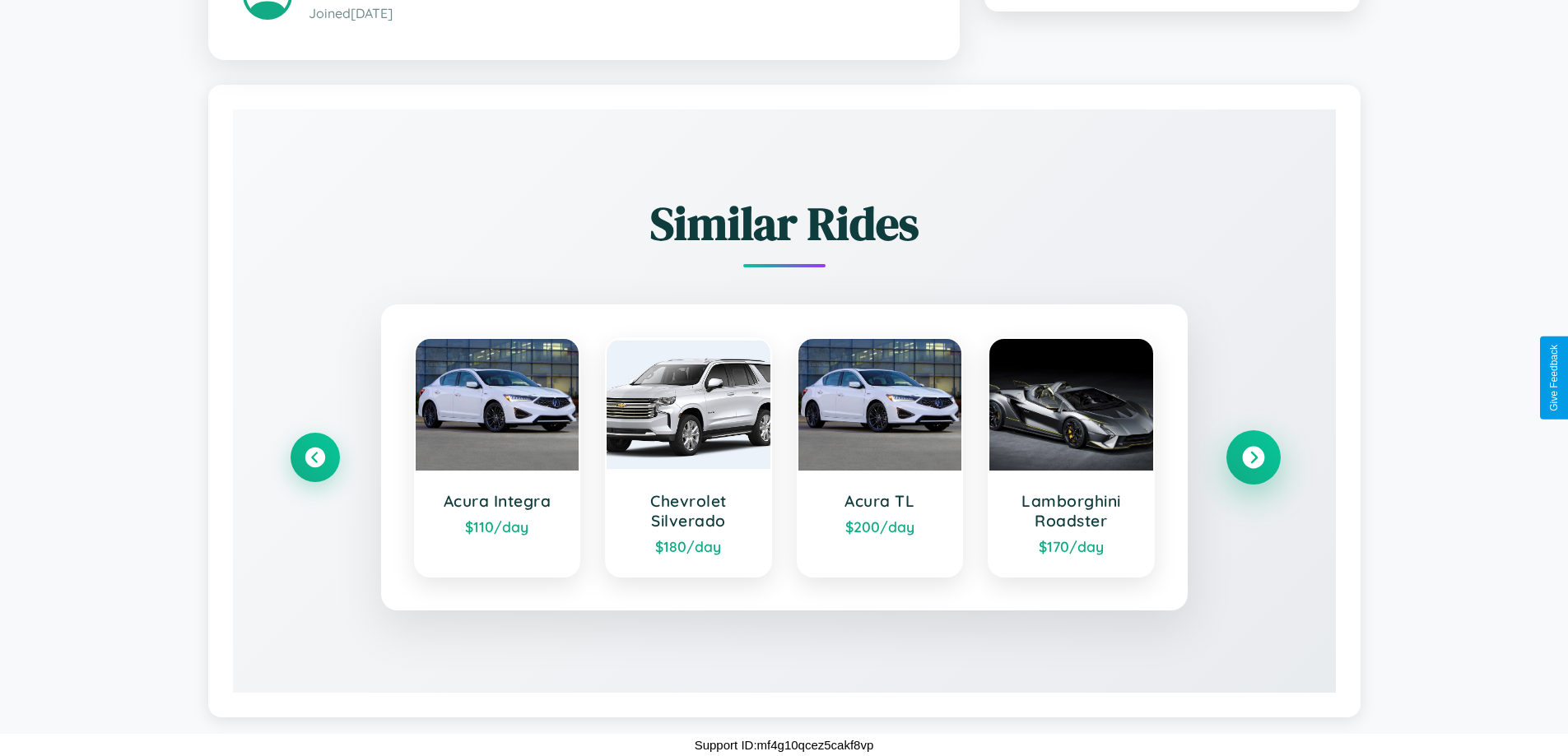
click at [1253, 456] on icon at bounding box center [1253, 456] width 22 height 22
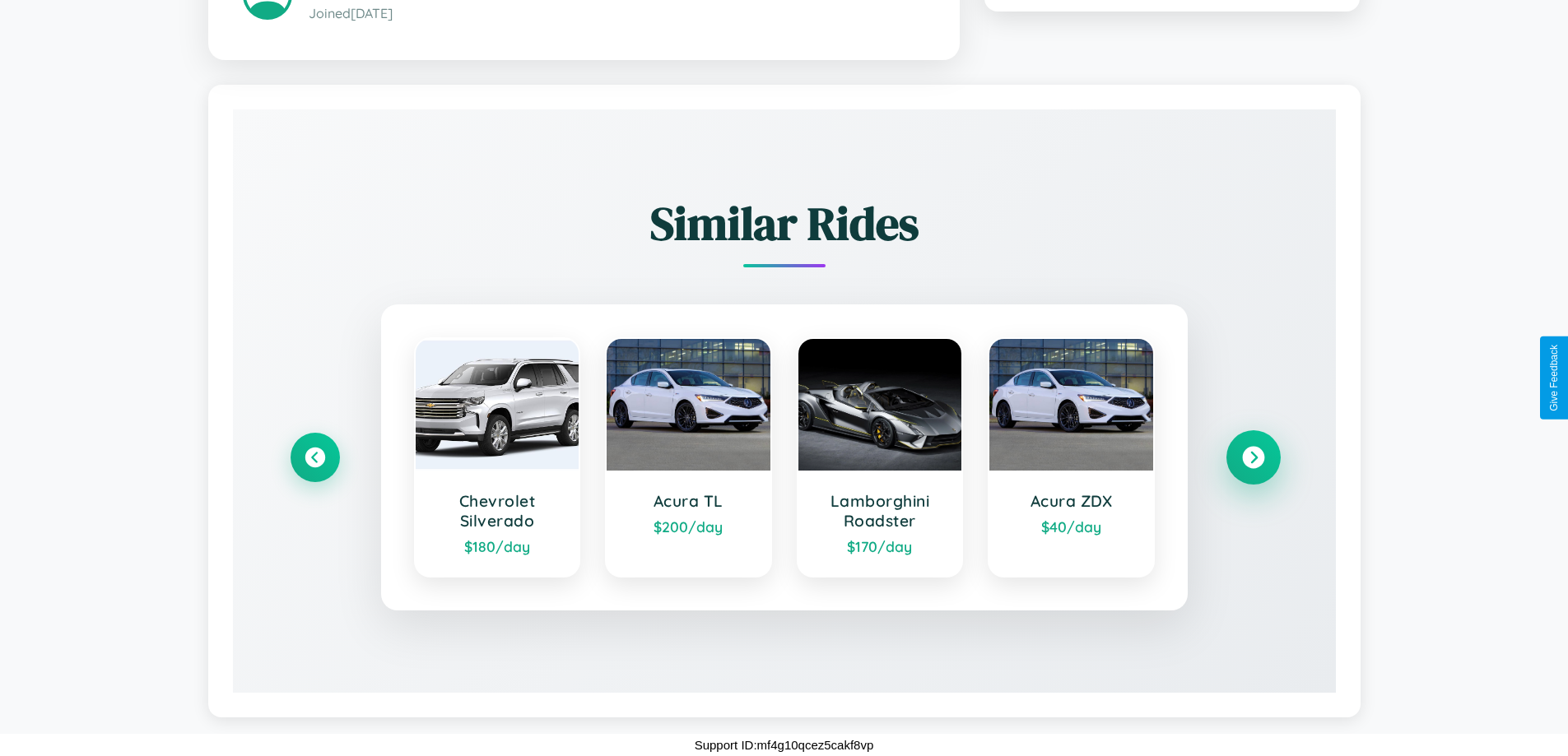
click at [1253, 456] on icon at bounding box center [1253, 456] width 22 height 22
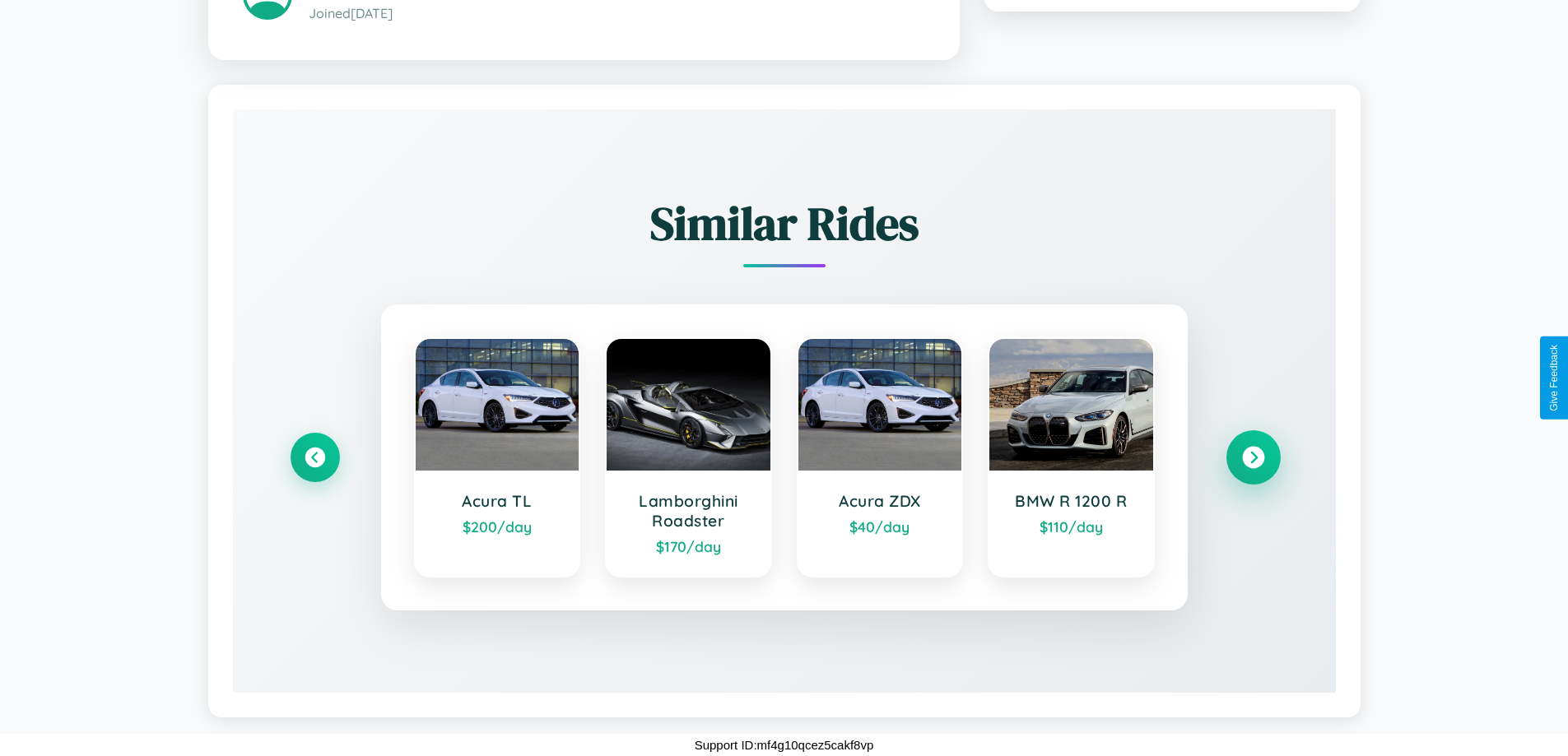
click at [1253, 456] on icon at bounding box center [1253, 456] width 22 height 22
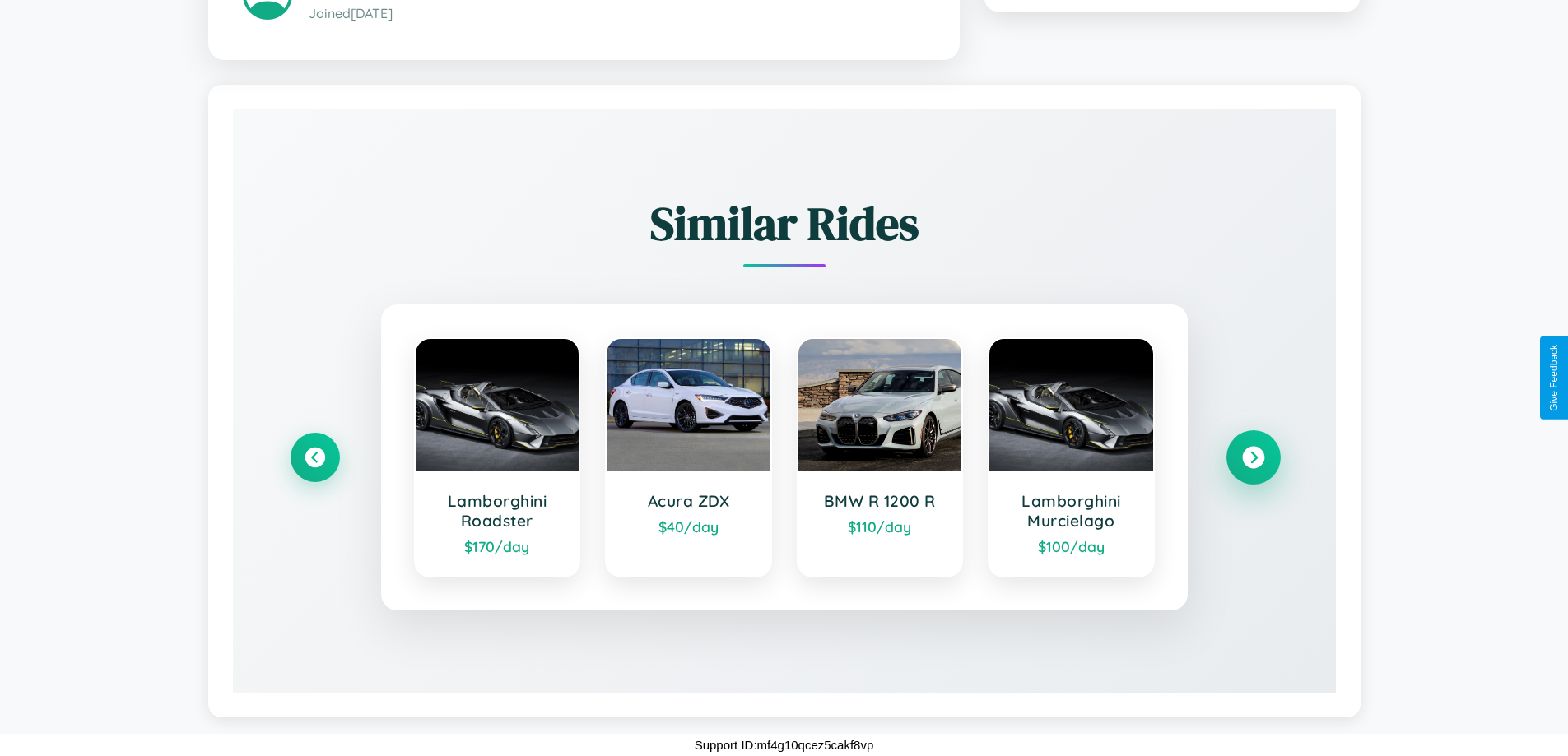
click at [1253, 456] on icon at bounding box center [1253, 456] width 22 height 22
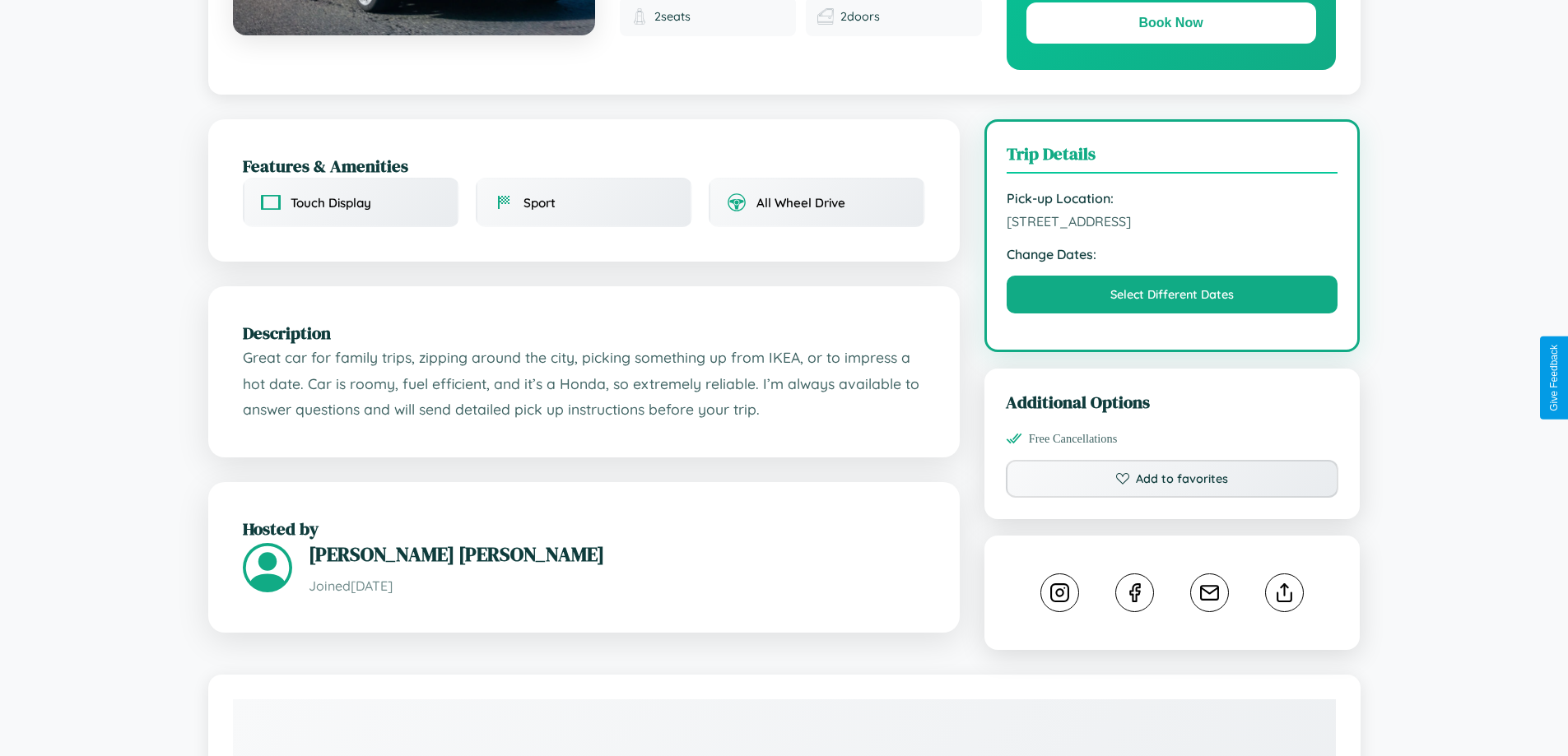
scroll to position [427, 0]
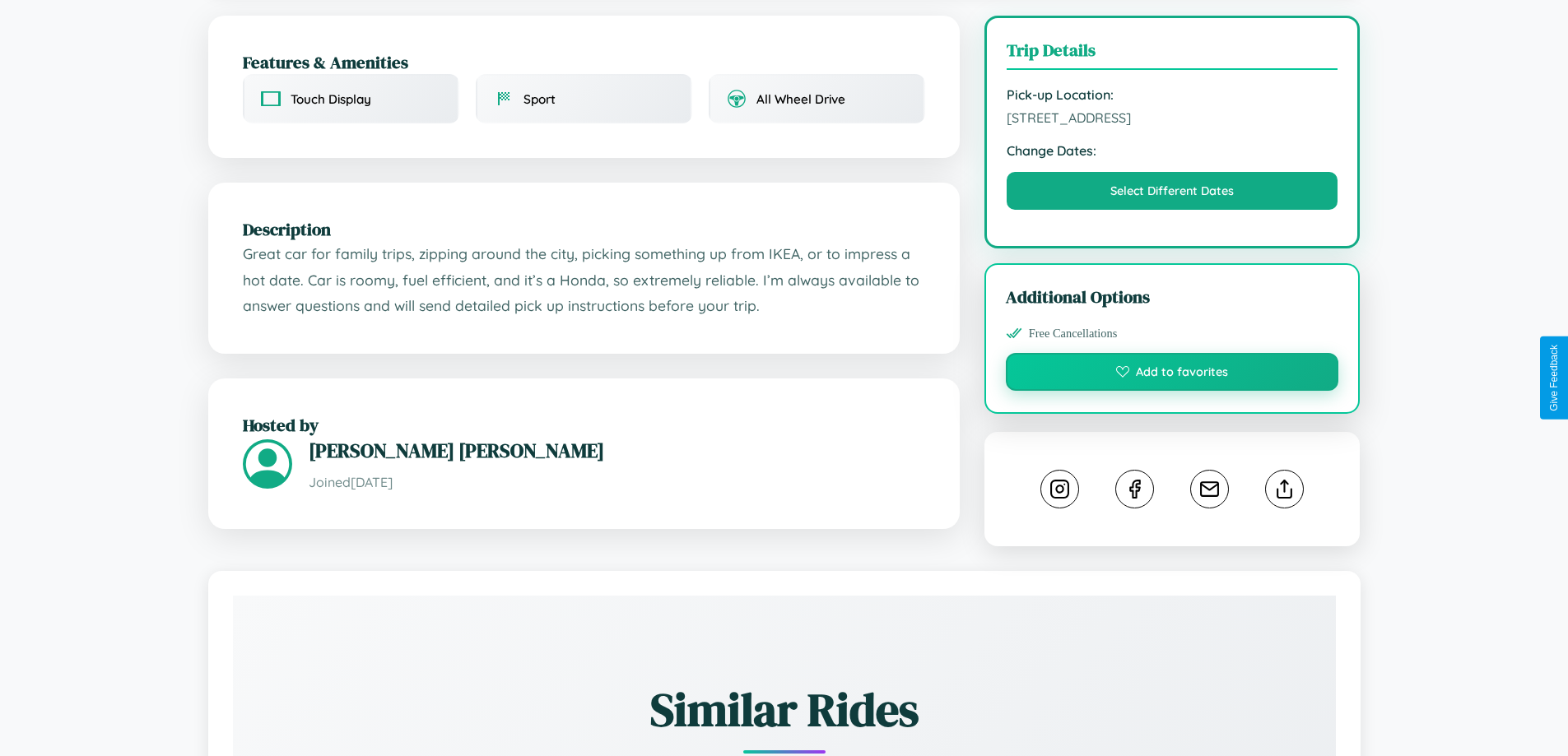
click at [1172, 374] on button "Add to favorites" at bounding box center [1172, 372] width 333 height 38
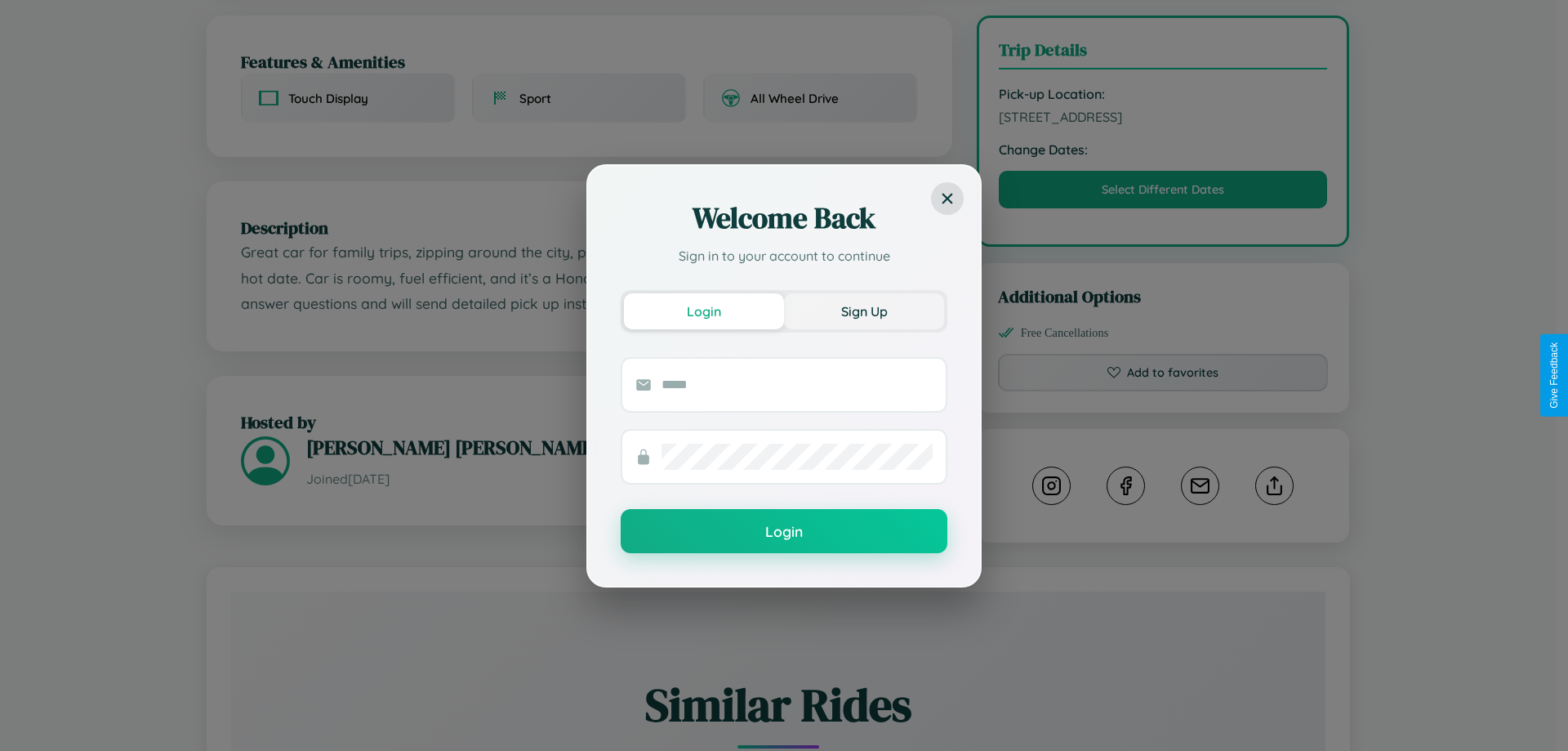
click at [864, 310] on button "Sign Up" at bounding box center [864, 311] width 160 height 36
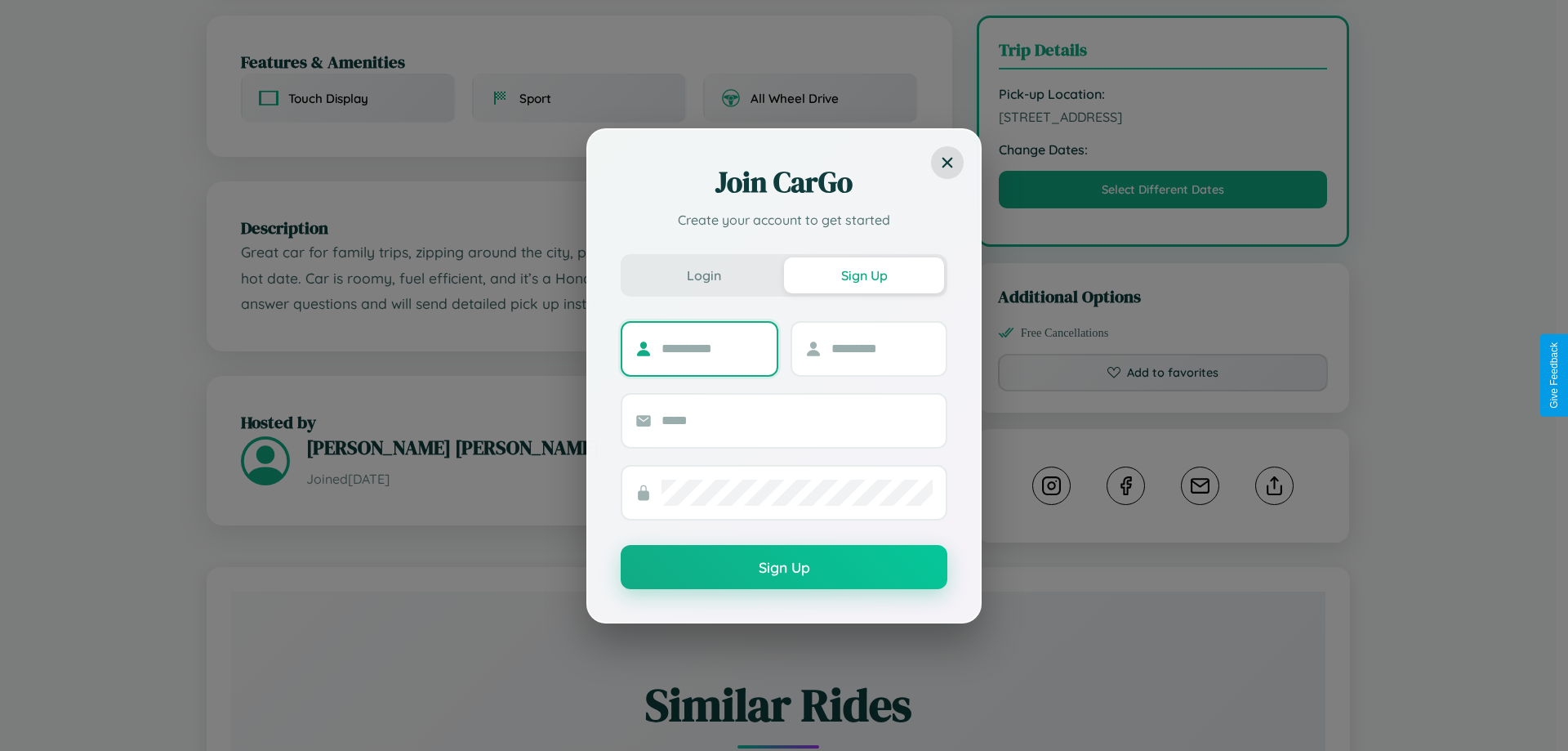
click at [712, 348] on input "text" at bounding box center [713, 349] width 102 height 26
type input "******"
click at [881, 348] on input "text" at bounding box center [883, 349] width 102 height 26
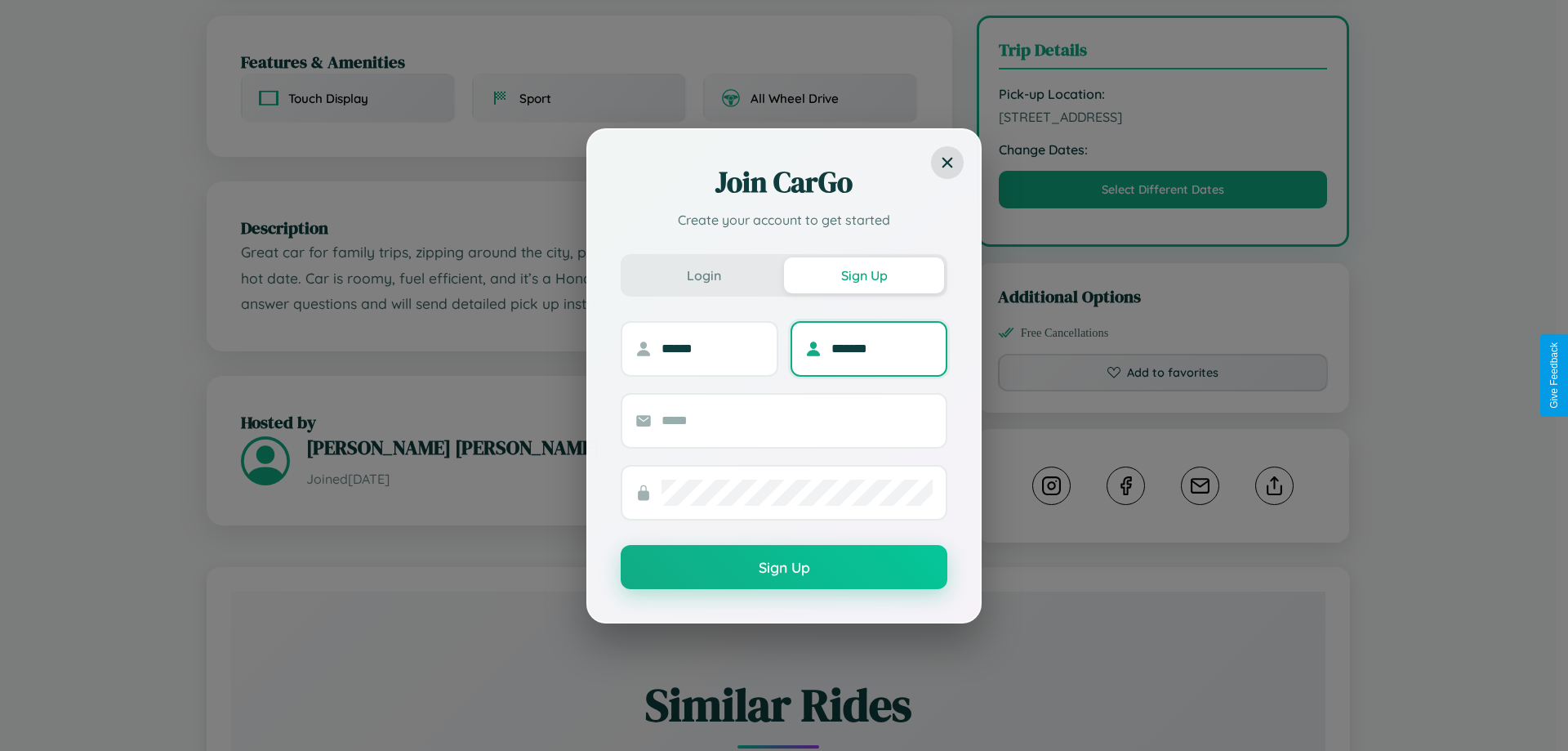
type input "*******"
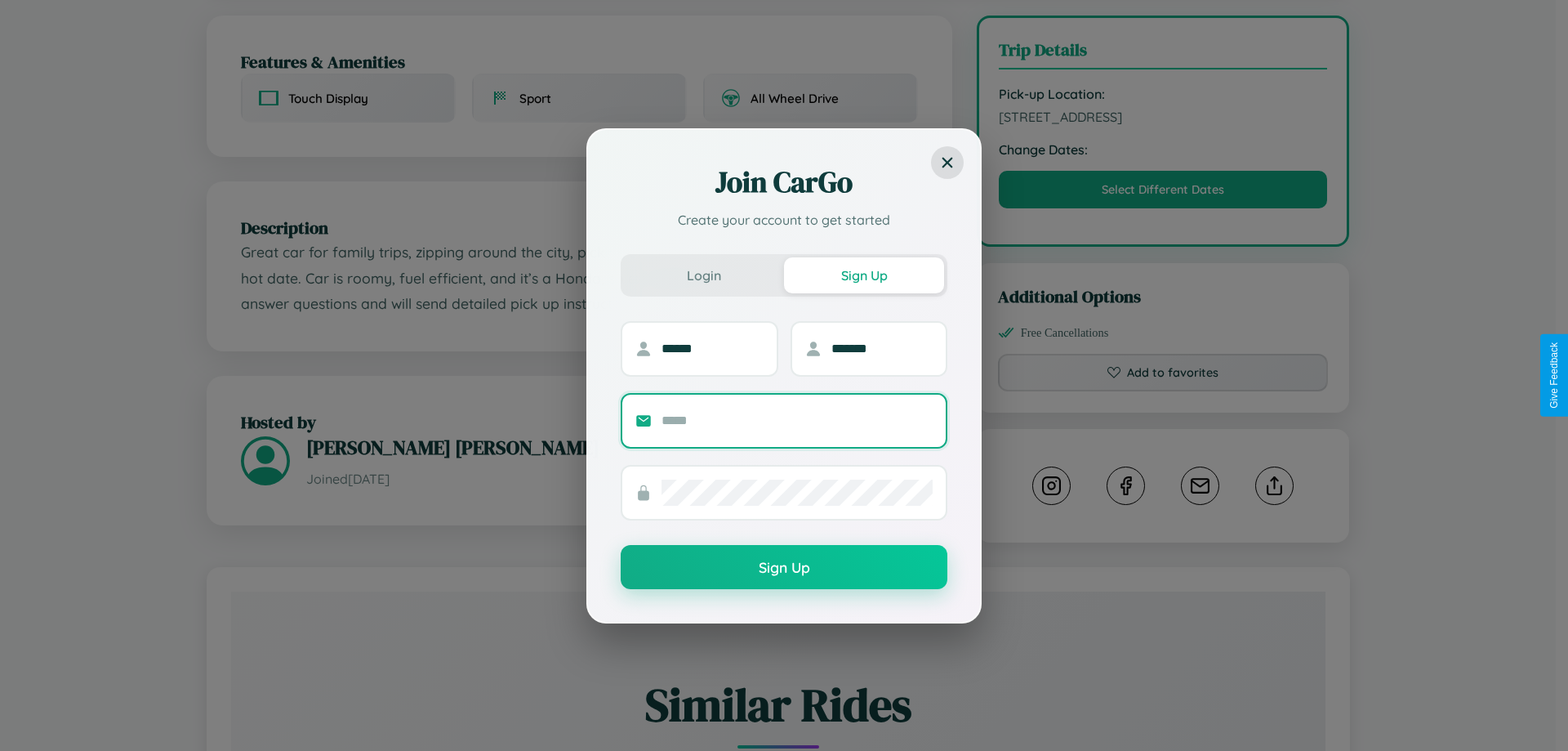
click at [797, 420] on input "text" at bounding box center [797, 421] width 271 height 26
type input "**********"
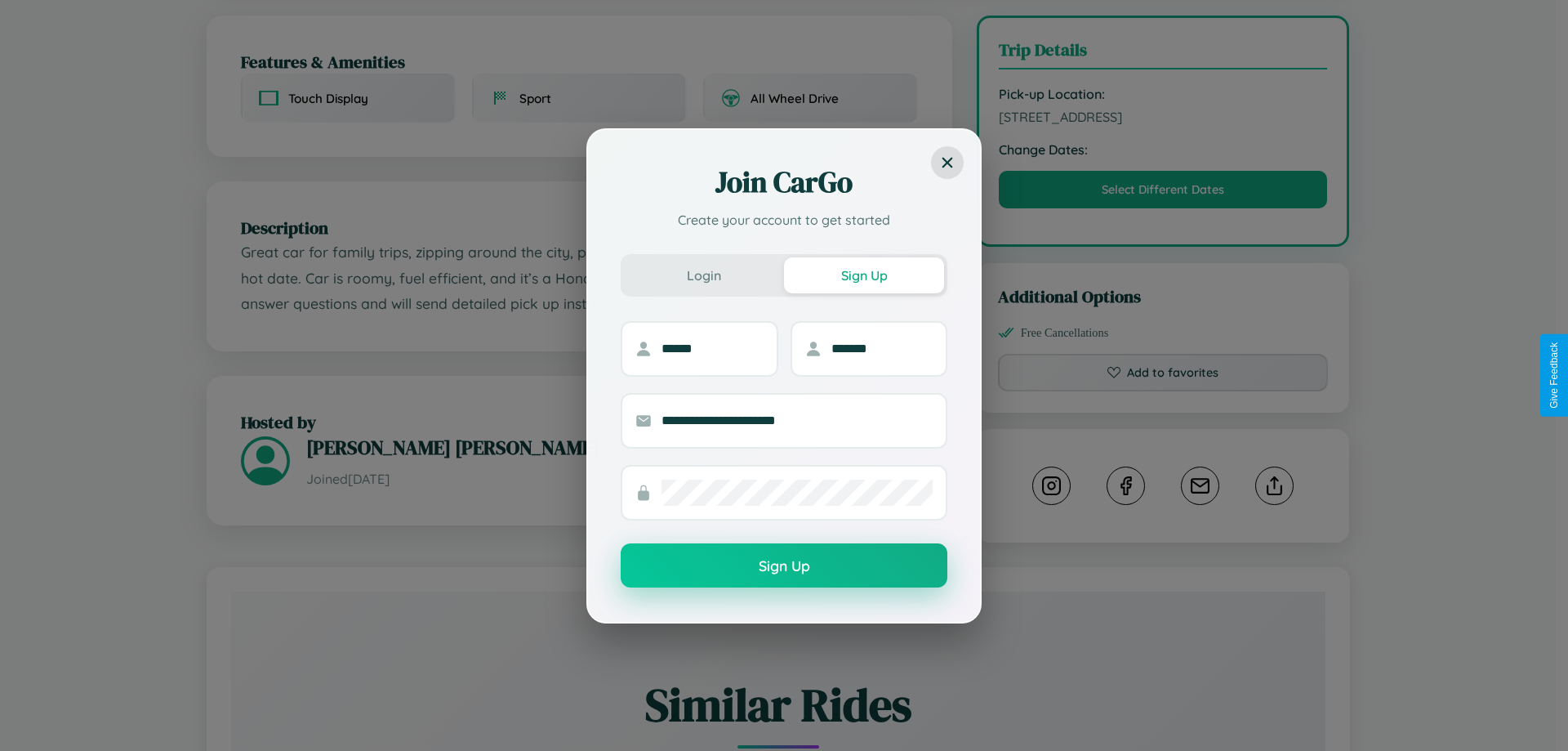
click at [784, 566] on button "Sign Up" at bounding box center [783, 565] width 327 height 44
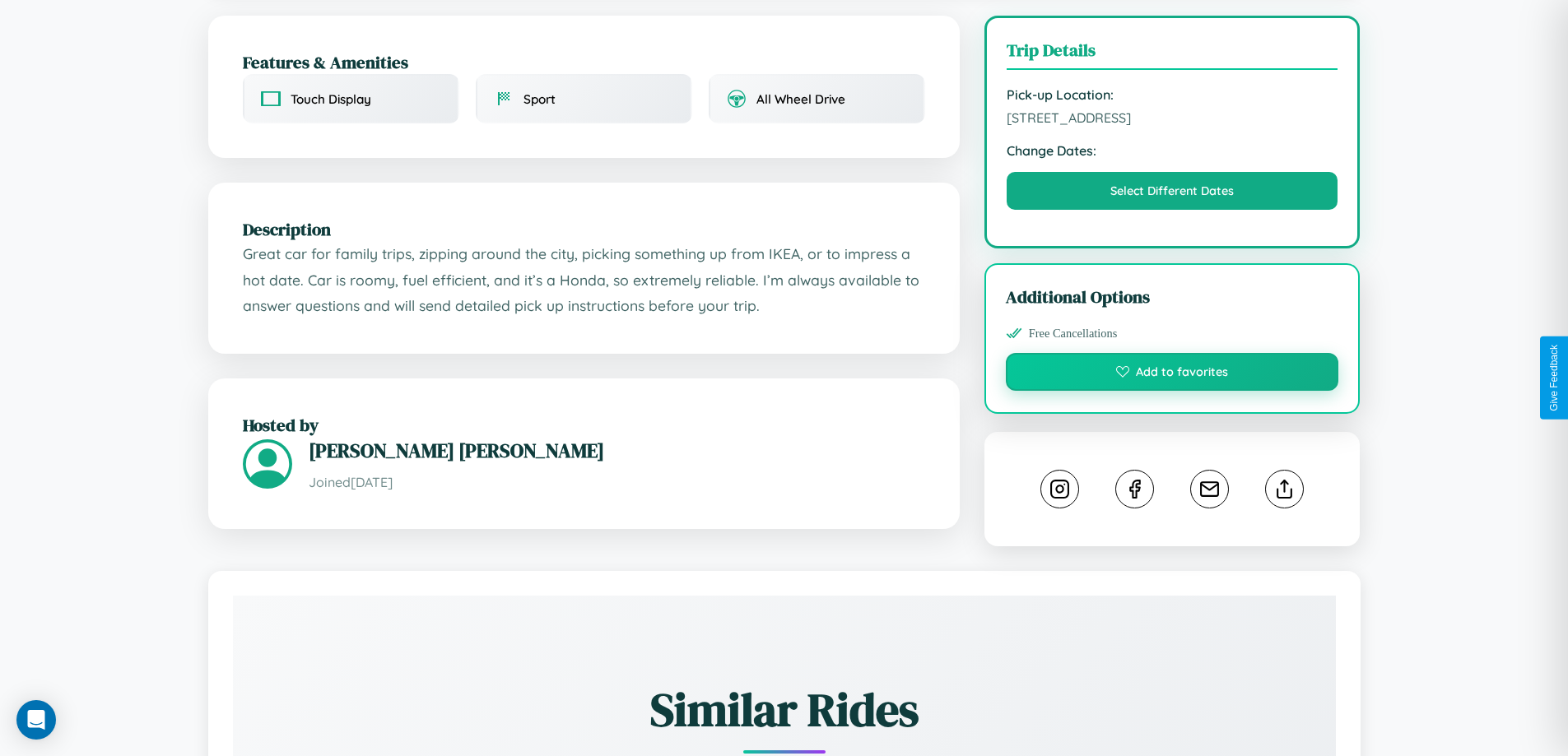
click at [1172, 376] on button "Add to favorites" at bounding box center [1172, 372] width 333 height 38
